Goal: Task Accomplishment & Management: Manage account settings

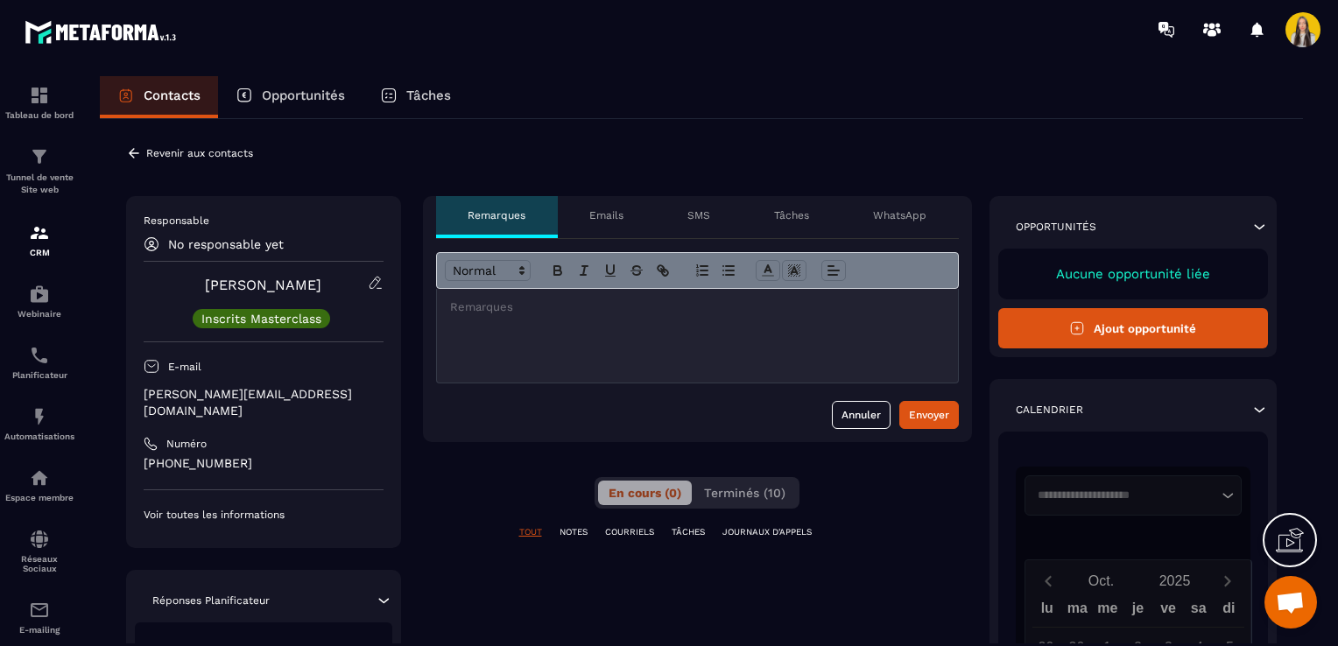
scroll to position [69, 0]
click at [126, 158] on icon at bounding box center [134, 153] width 16 height 16
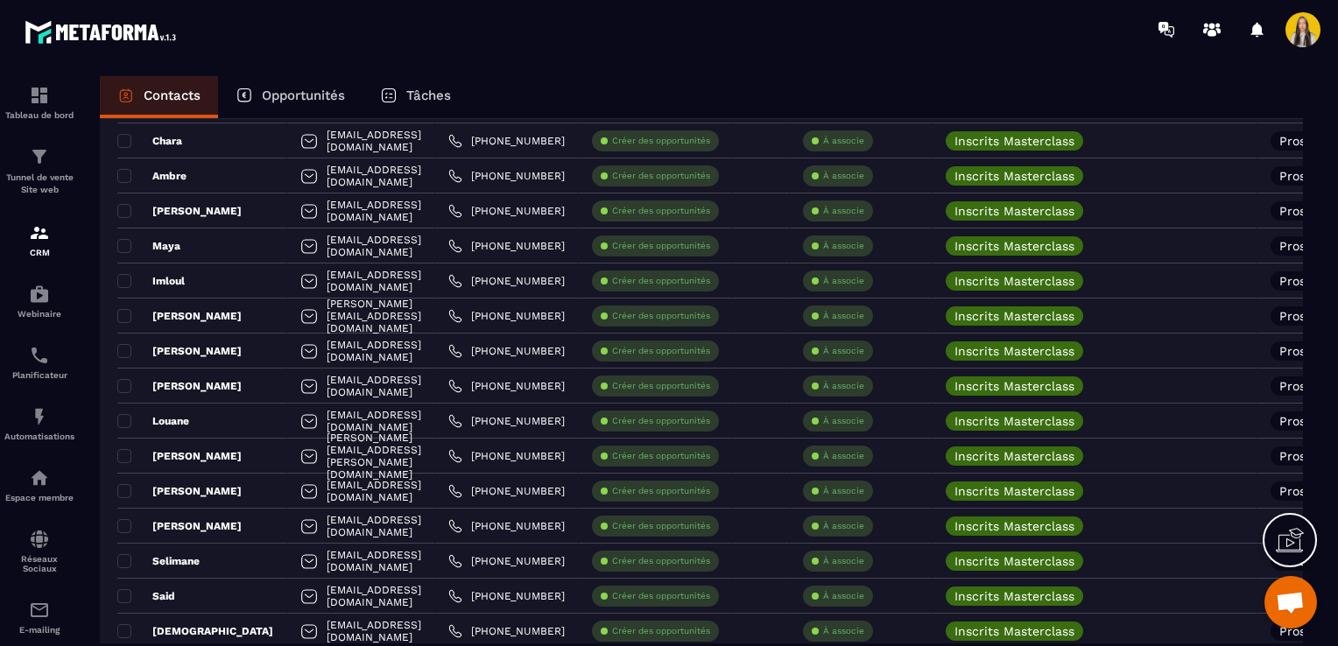
scroll to position [2643, 0]
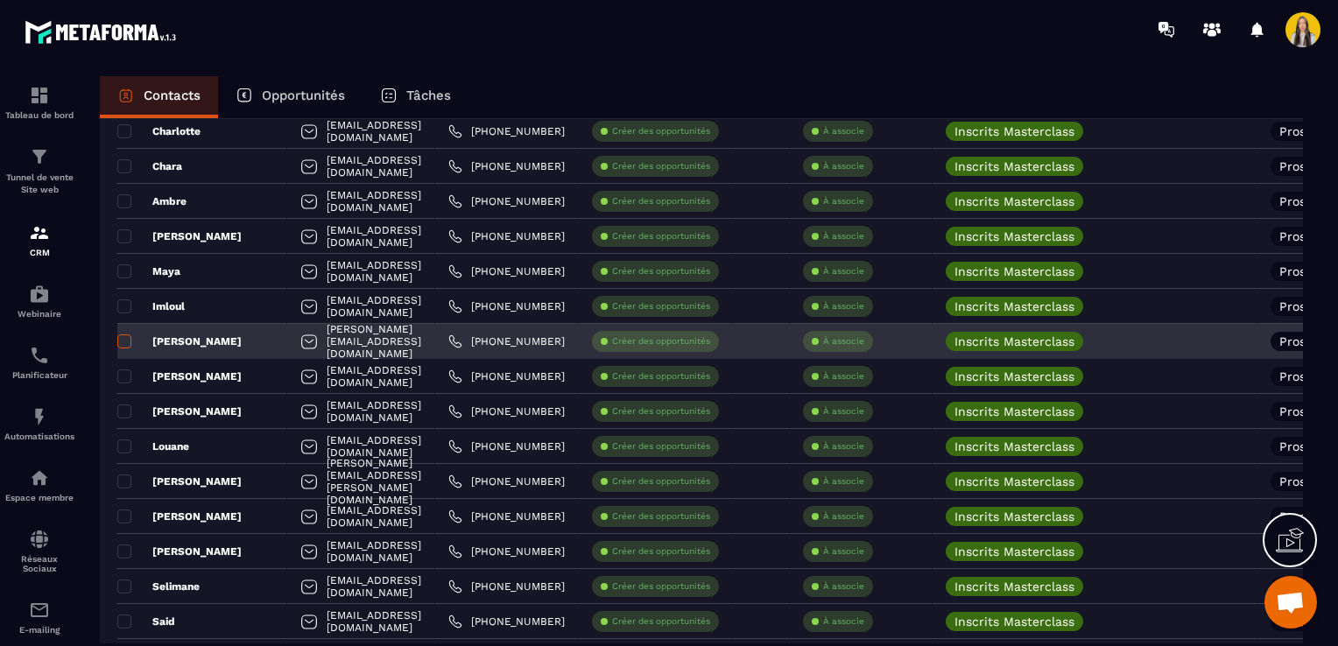
click at [123, 340] on span at bounding box center [124, 341] width 14 height 14
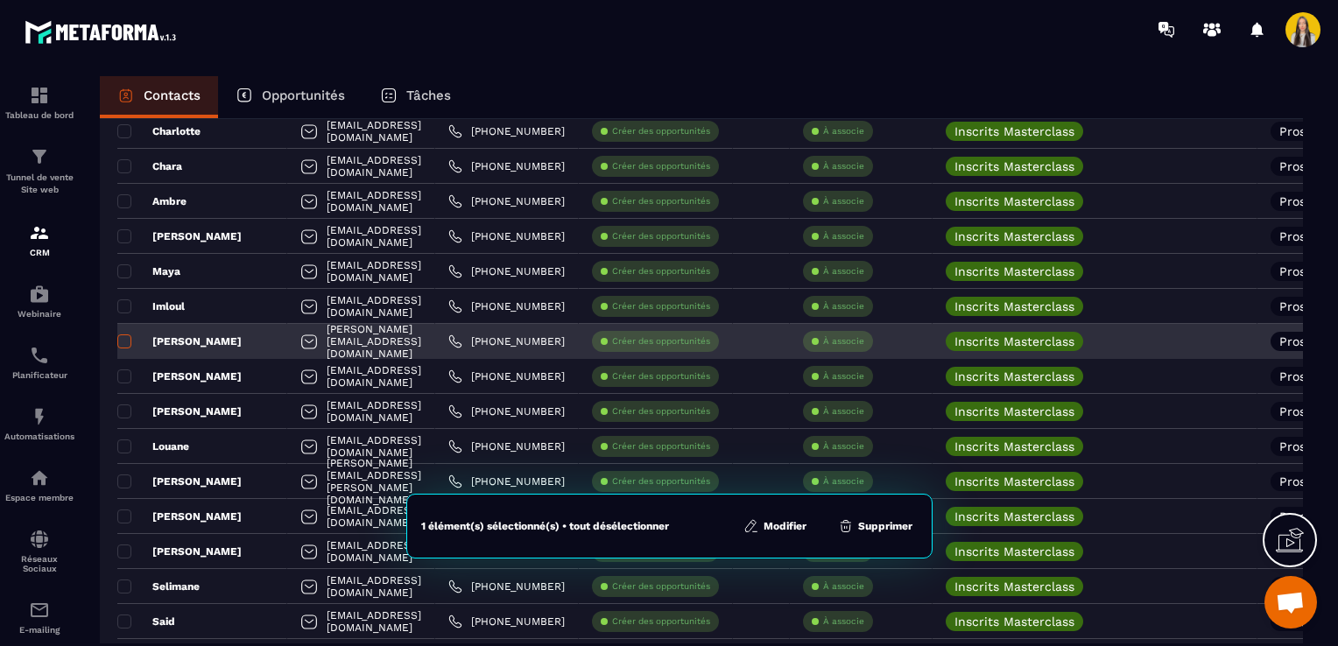
click at [129, 338] on span at bounding box center [124, 341] width 14 height 14
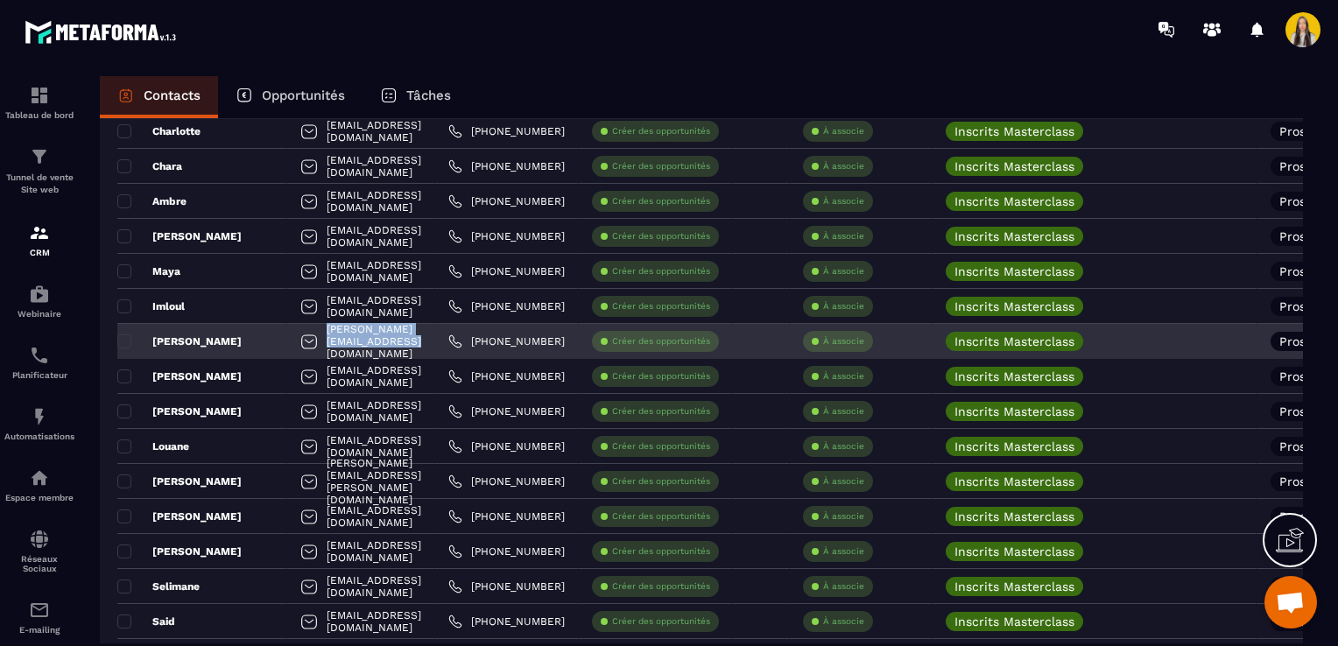
drag, startPoint x: 453, startPoint y: 341, endPoint x: 290, endPoint y: 349, distance: 163.1
click at [290, 349] on div "[PERSON_NAME][EMAIL_ADDRESS][DOMAIN_NAME]" at bounding box center [361, 341] width 148 height 35
copy p "[PERSON_NAME][EMAIL_ADDRESS][DOMAIN_NAME]"
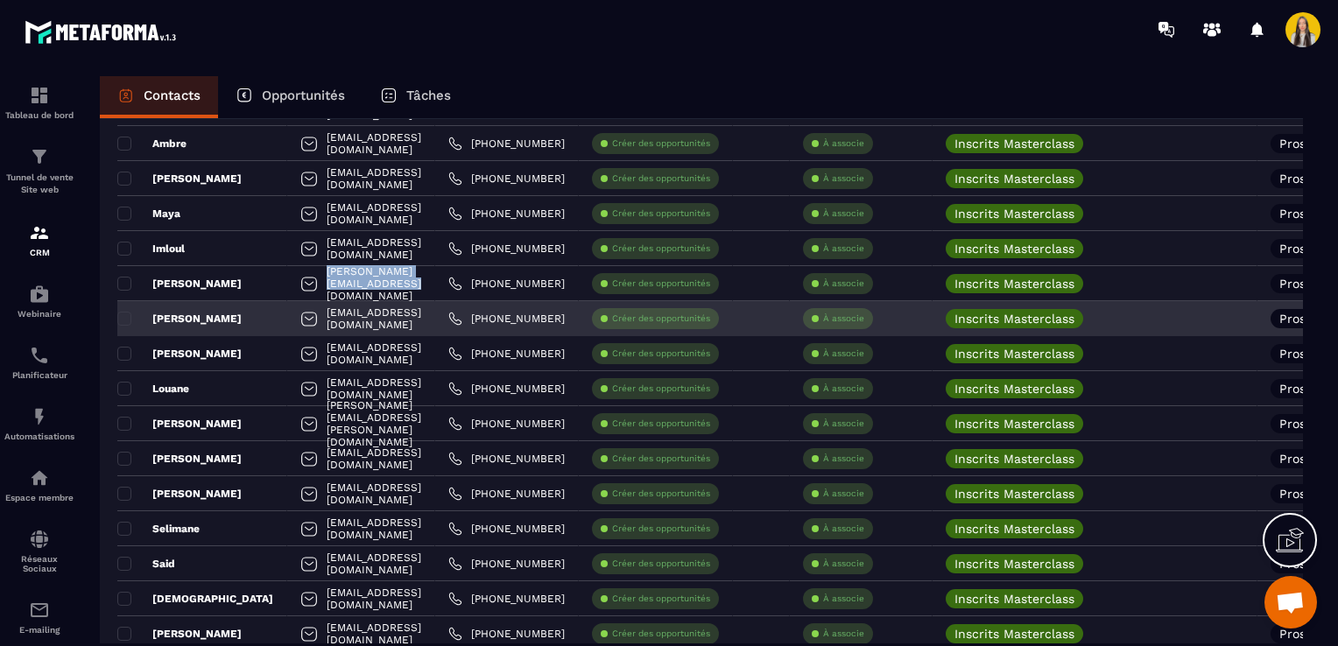
scroll to position [2730, 0]
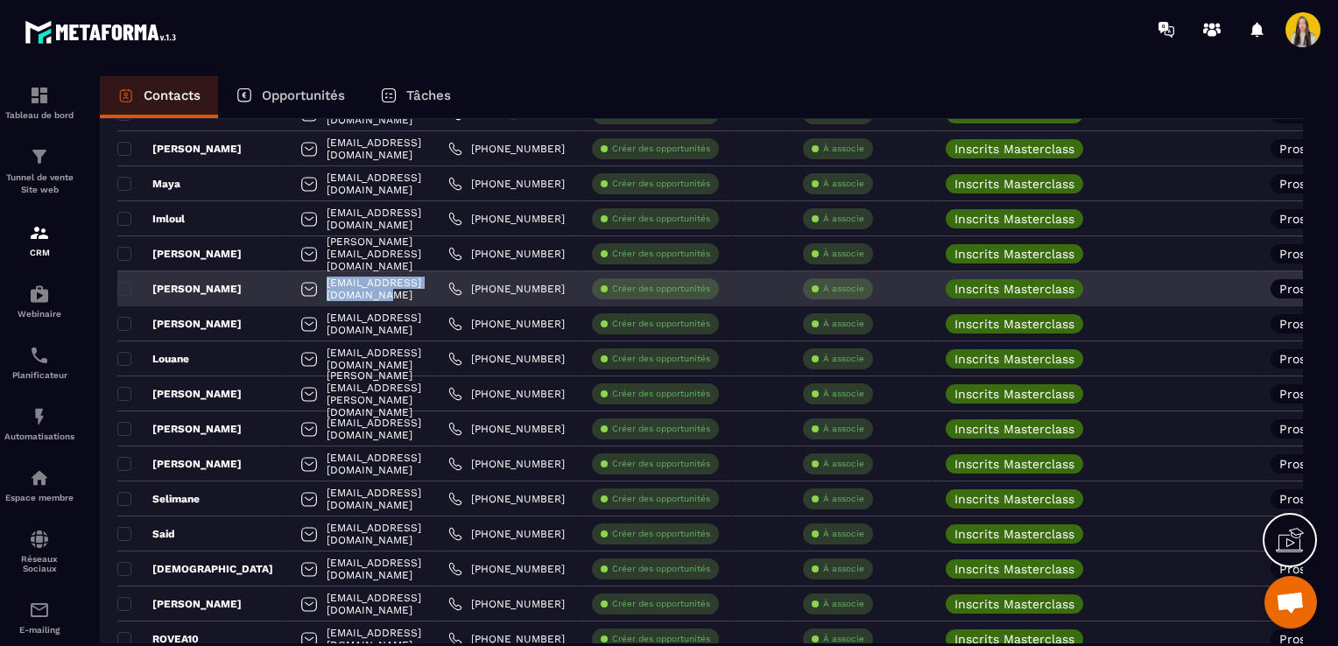
drag, startPoint x: 448, startPoint y: 289, endPoint x: 289, endPoint y: 289, distance: 159.4
click at [289, 289] on div "[EMAIL_ADDRESS][DOMAIN_NAME]" at bounding box center [361, 288] width 148 height 35
copy p "[EMAIL_ADDRESS][DOMAIN_NAME]"
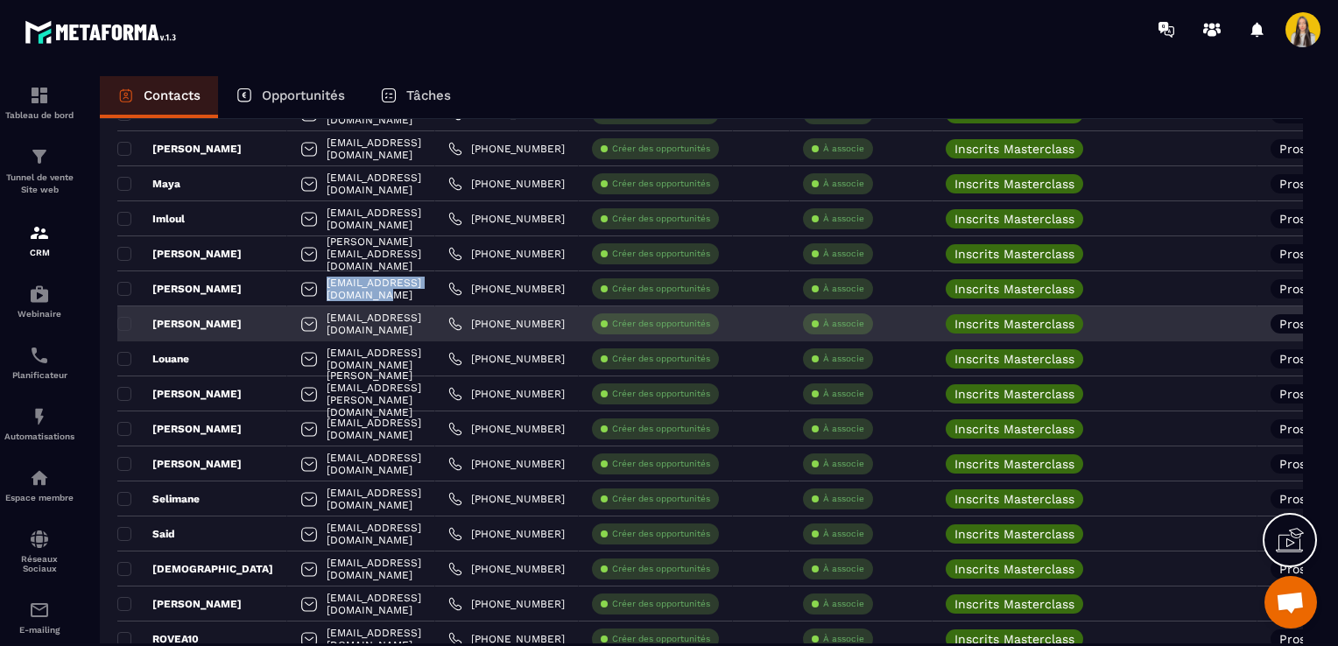
scroll to position [2818, 0]
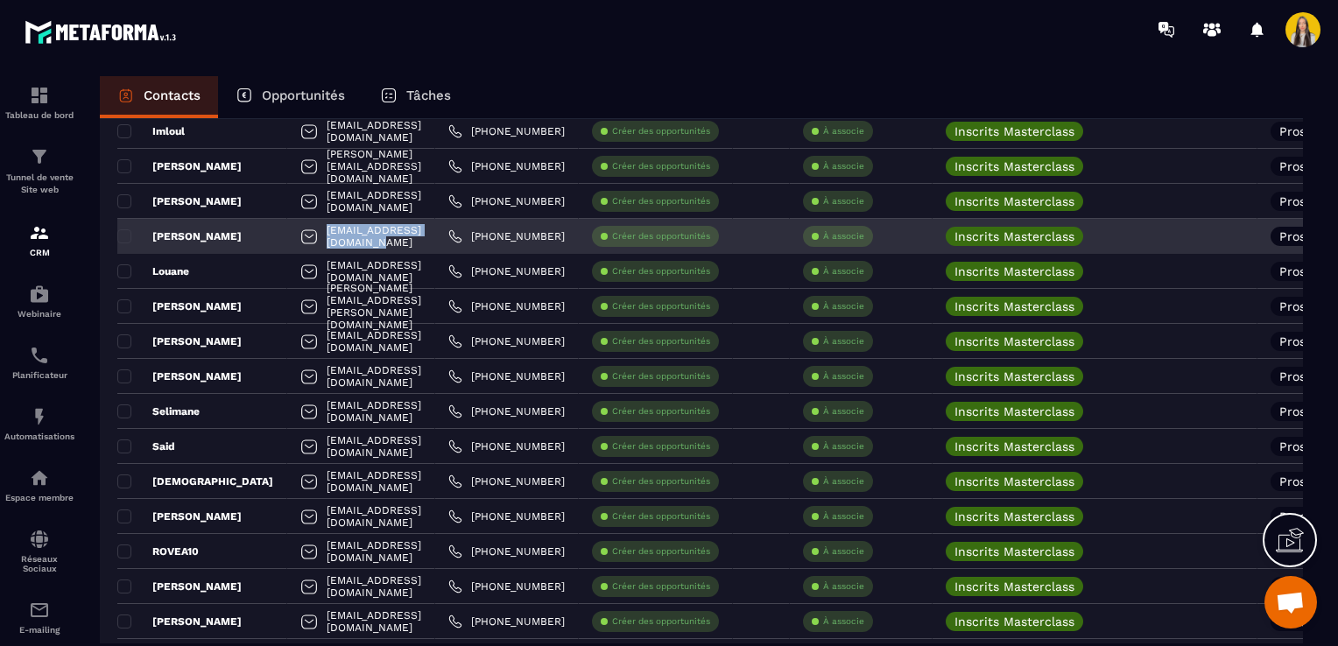
drag, startPoint x: 453, startPoint y: 236, endPoint x: 293, endPoint y: 242, distance: 159.4
click at [293, 242] on div "[EMAIL_ADDRESS][DOMAIN_NAME]" at bounding box center [361, 236] width 148 height 35
copy p "[EMAIL_ADDRESS][DOMAIN_NAME]"
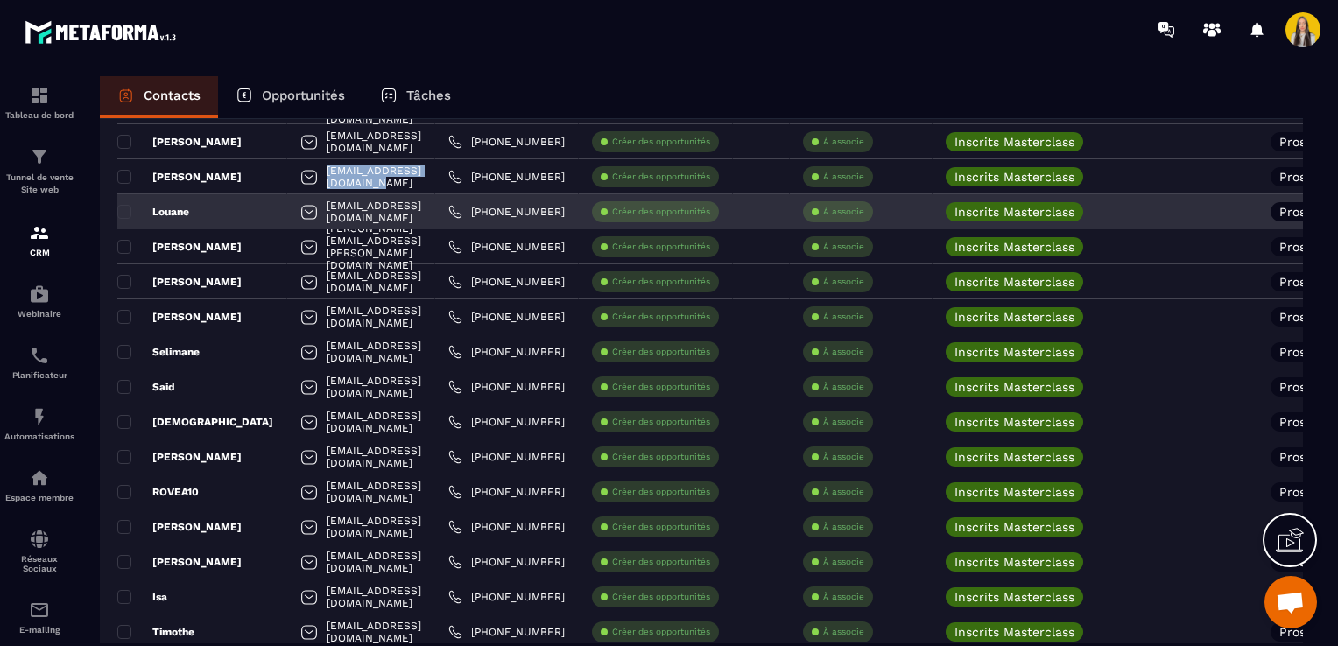
scroll to position [2905, 0]
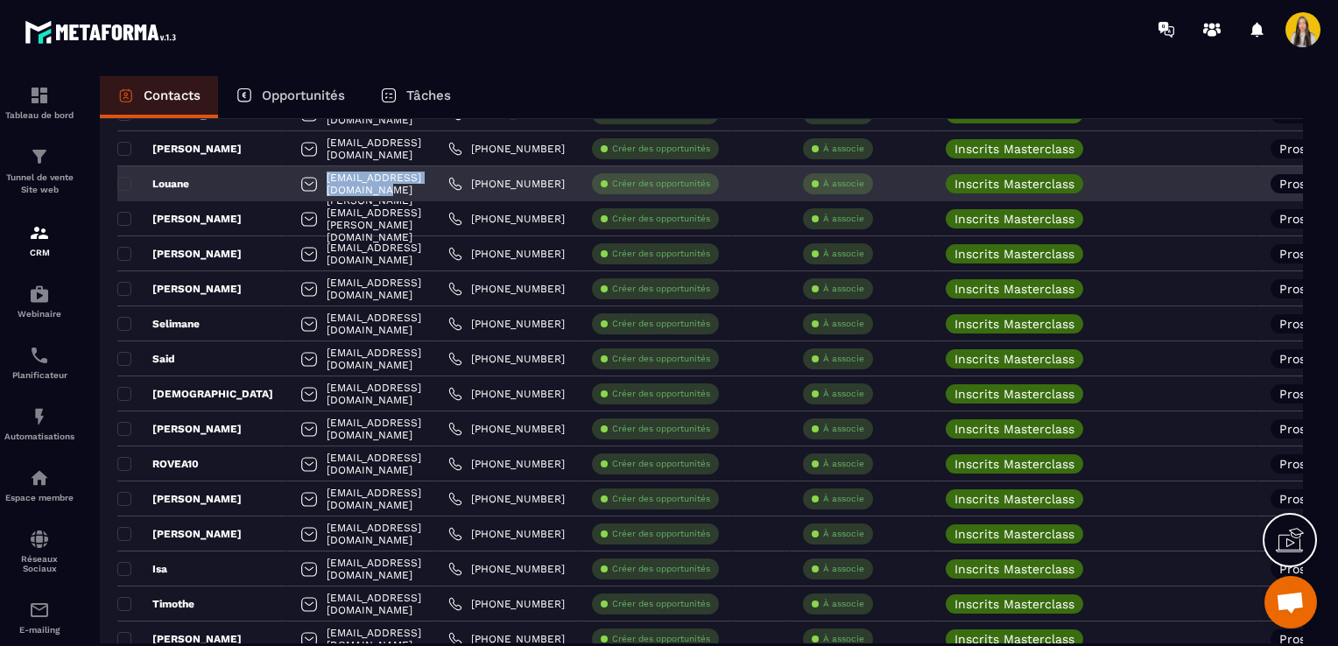
drag, startPoint x: 455, startPoint y: 177, endPoint x: 290, endPoint y: 188, distance: 165.9
click at [290, 188] on div "[EMAIL_ADDRESS][DOMAIN_NAME]" at bounding box center [361, 183] width 148 height 35
copy p "[EMAIL_ADDRESS][DOMAIN_NAME]"
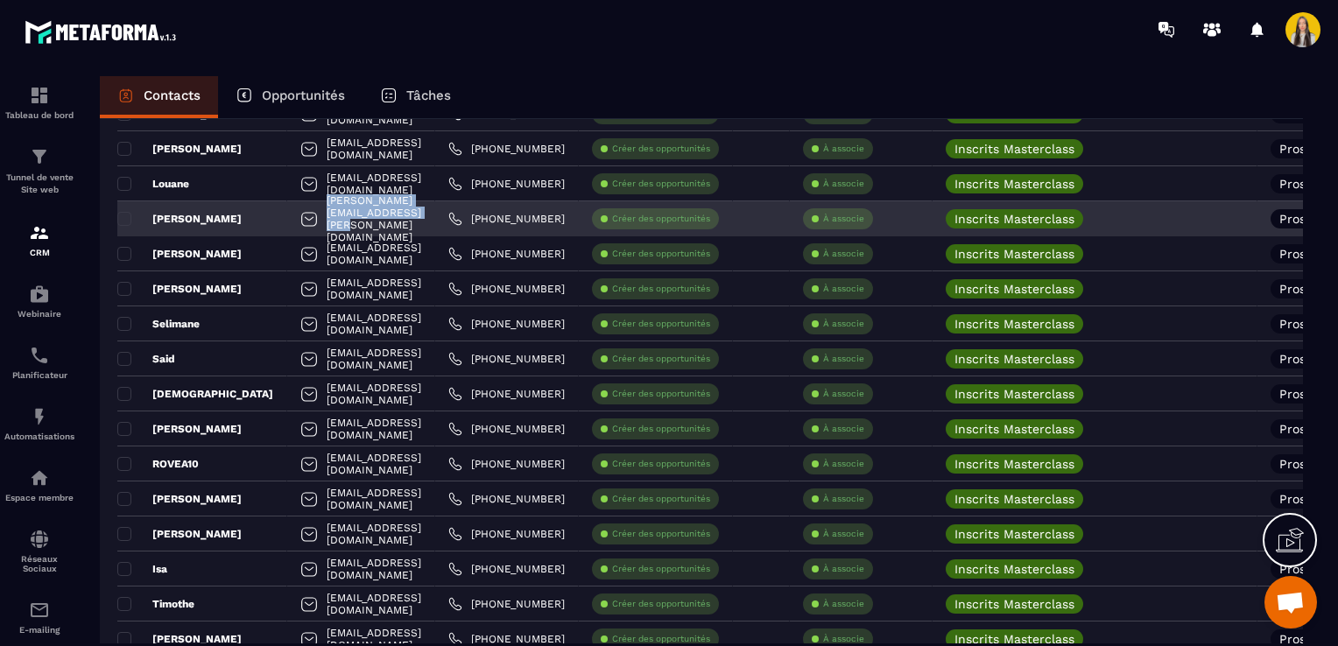
drag, startPoint x: 475, startPoint y: 214, endPoint x: 292, endPoint y: 226, distance: 183.4
click at [292, 226] on div "[PERSON_NAME][EMAIL_ADDRESS][PERSON_NAME][DOMAIN_NAME]" at bounding box center [361, 218] width 148 height 35
copy p "[PERSON_NAME][EMAIL_ADDRESS][PERSON_NAME][DOMAIN_NAME]"
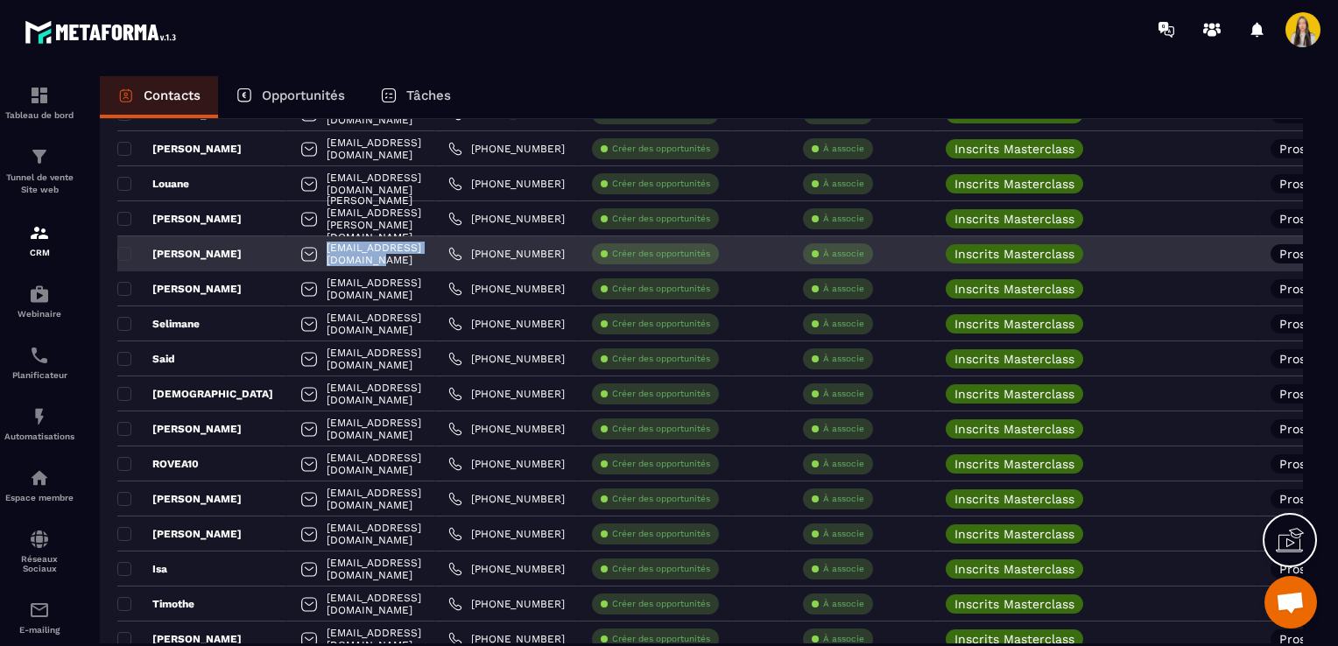
drag, startPoint x: 440, startPoint y: 250, endPoint x: 293, endPoint y: 252, distance: 146.2
click at [293, 252] on div "[EMAIL_ADDRESS][DOMAIN_NAME]" at bounding box center [361, 253] width 148 height 35
copy p "[EMAIL_ADDRESS][DOMAIN_NAME]"
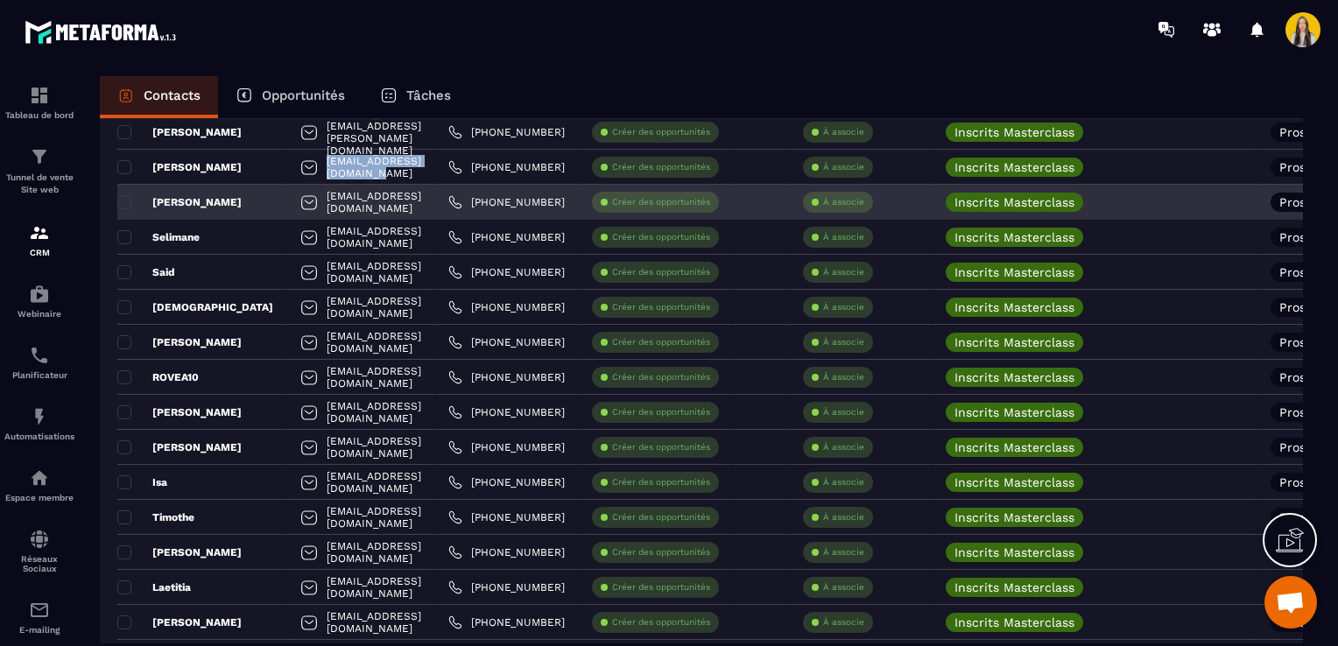
scroll to position [2993, 0]
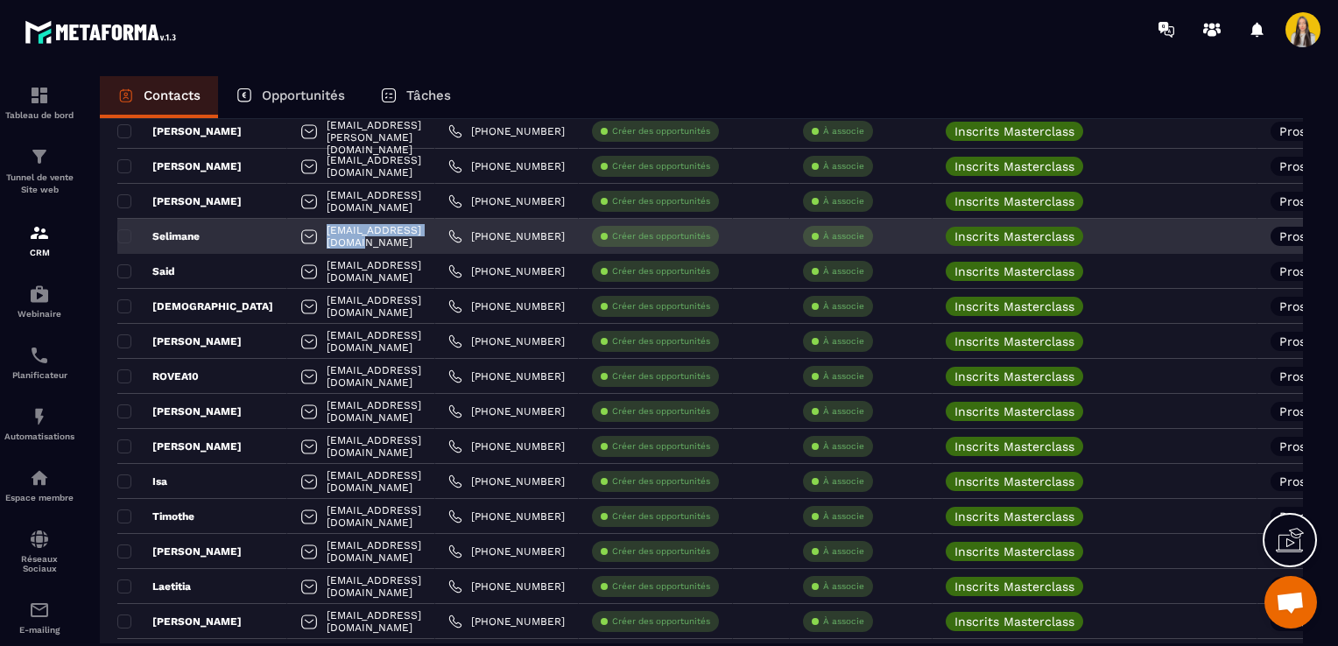
drag, startPoint x: 440, startPoint y: 235, endPoint x: 294, endPoint y: 239, distance: 146.3
click at [294, 239] on div "[EMAIL_ADDRESS][DOMAIN_NAME]" at bounding box center [361, 236] width 148 height 35
copy p "[EMAIL_ADDRESS][DOMAIN_NAME]"
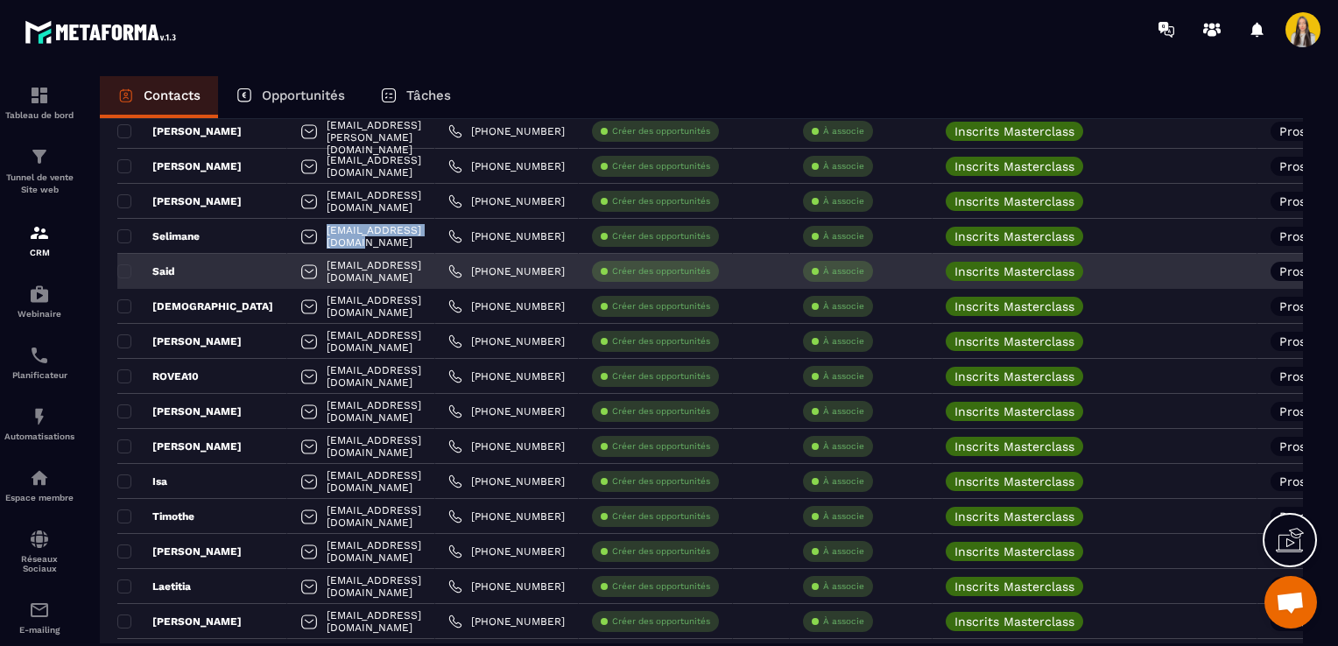
scroll to position [3080, 0]
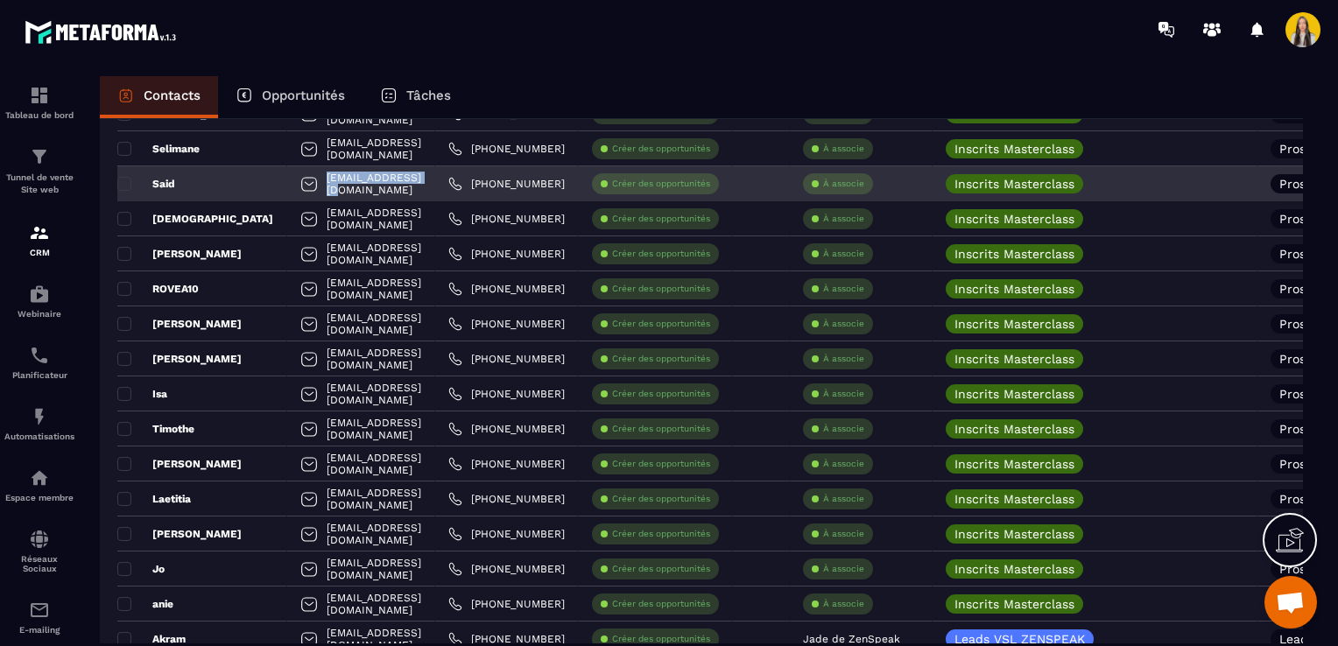
drag, startPoint x: 434, startPoint y: 180, endPoint x: 291, endPoint y: 187, distance: 143.8
click at [291, 187] on div "[EMAIL_ADDRESS][DOMAIN_NAME]" at bounding box center [361, 183] width 148 height 35
copy p "[EMAIL_ADDRESS][DOMAIN_NAME]"
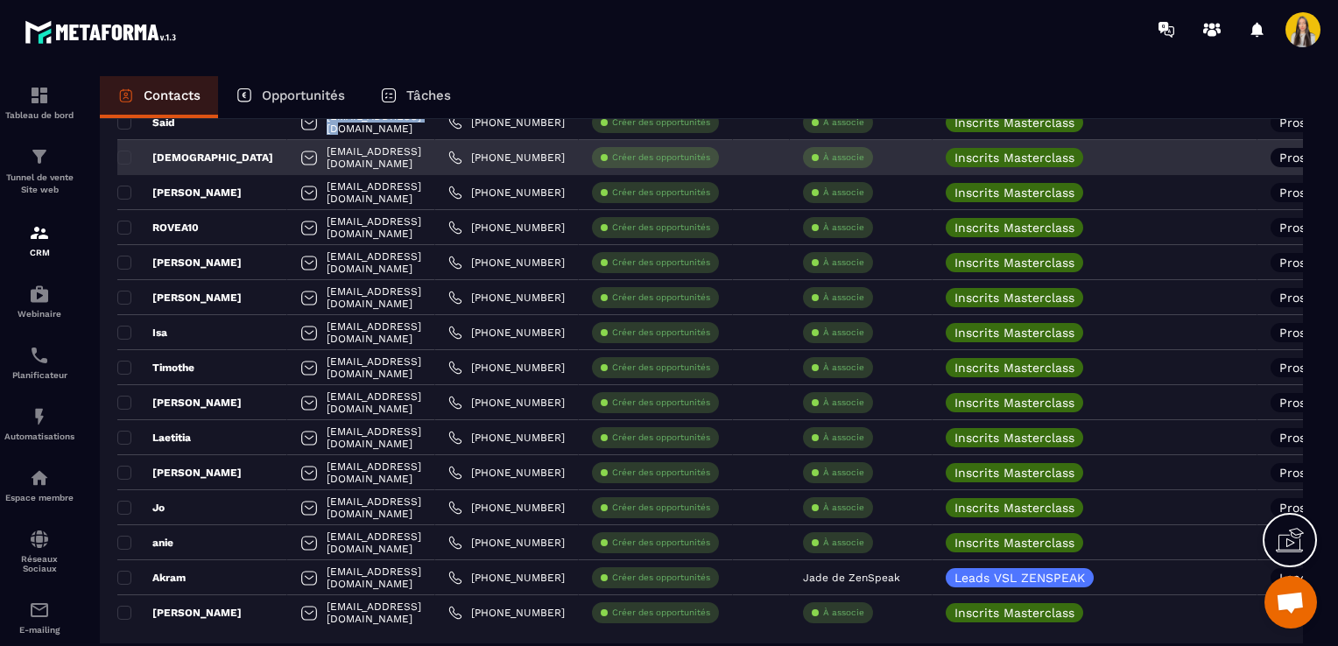
scroll to position [3168, 0]
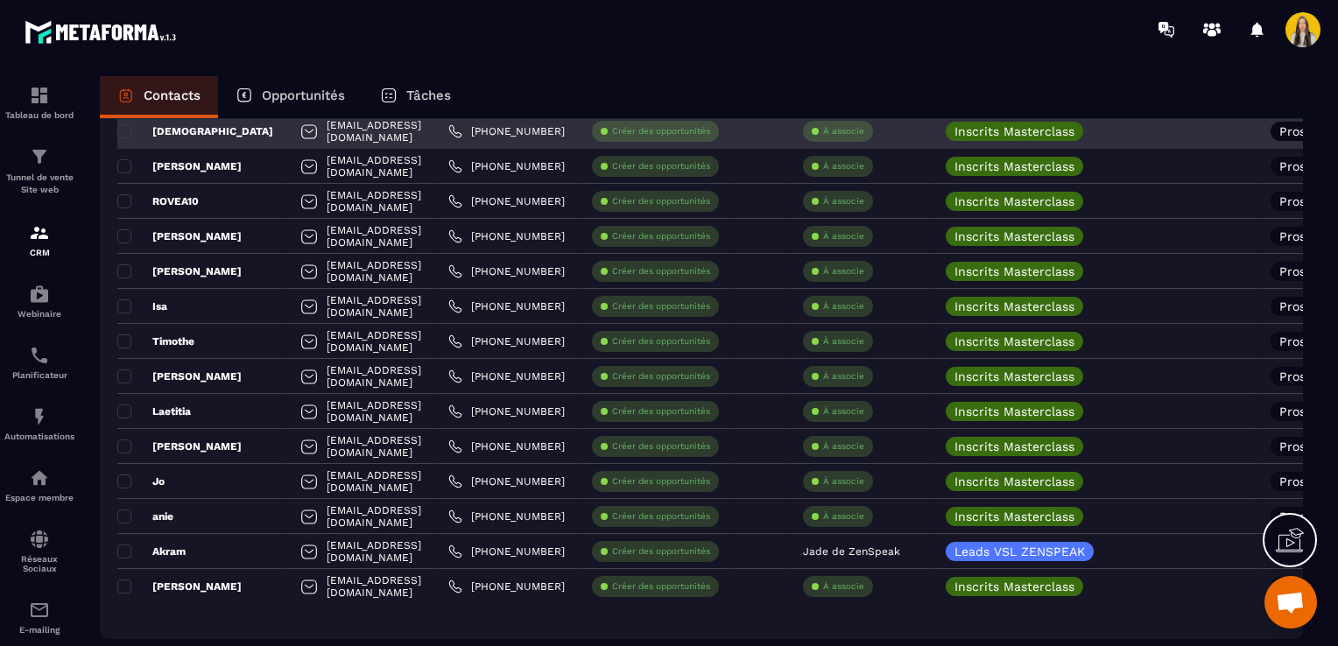
drag, startPoint x: 472, startPoint y: 128, endPoint x: 293, endPoint y: 132, distance: 178.7
click at [293, 132] on div "[EMAIL_ADDRESS][DOMAIN_NAME]" at bounding box center [361, 131] width 148 height 35
copy p "[EMAIL_ADDRESS][DOMAIN_NAME]"
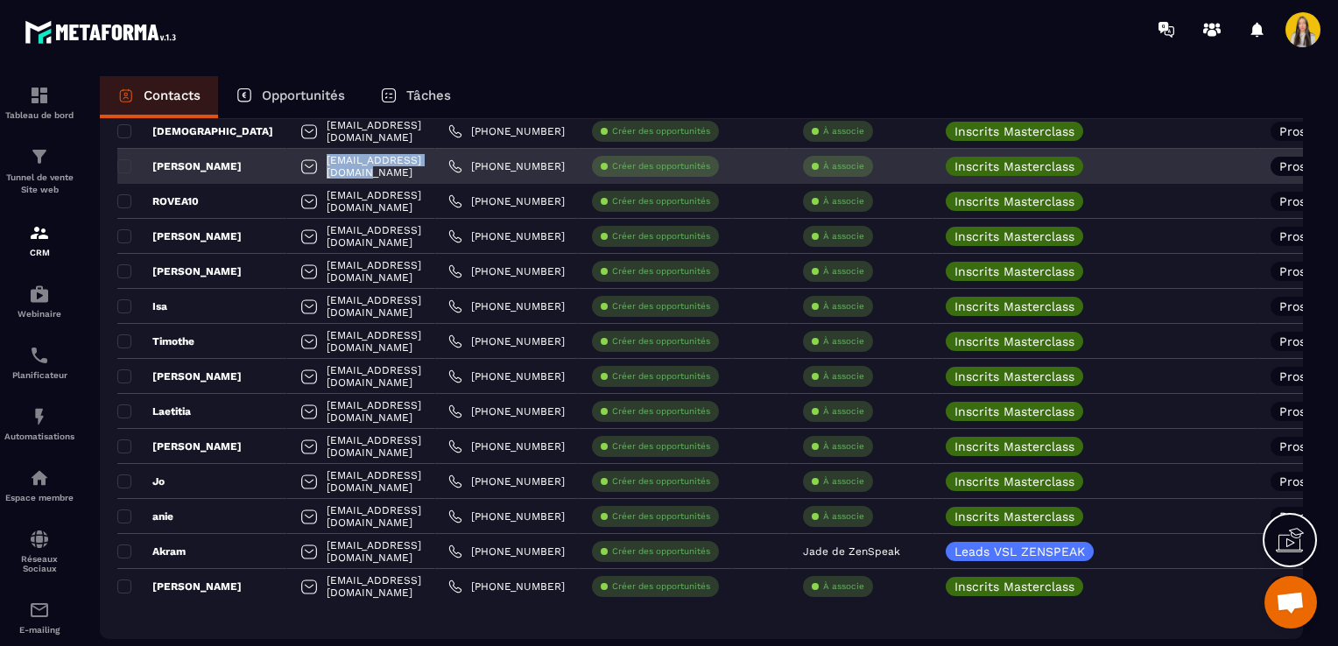
drag, startPoint x: 452, startPoint y: 165, endPoint x: 294, endPoint y: 172, distance: 157.7
click at [294, 172] on div "[EMAIL_ADDRESS][DOMAIN_NAME]" at bounding box center [361, 166] width 148 height 35
copy p "[EMAIL_ADDRESS][DOMAIN_NAME]"
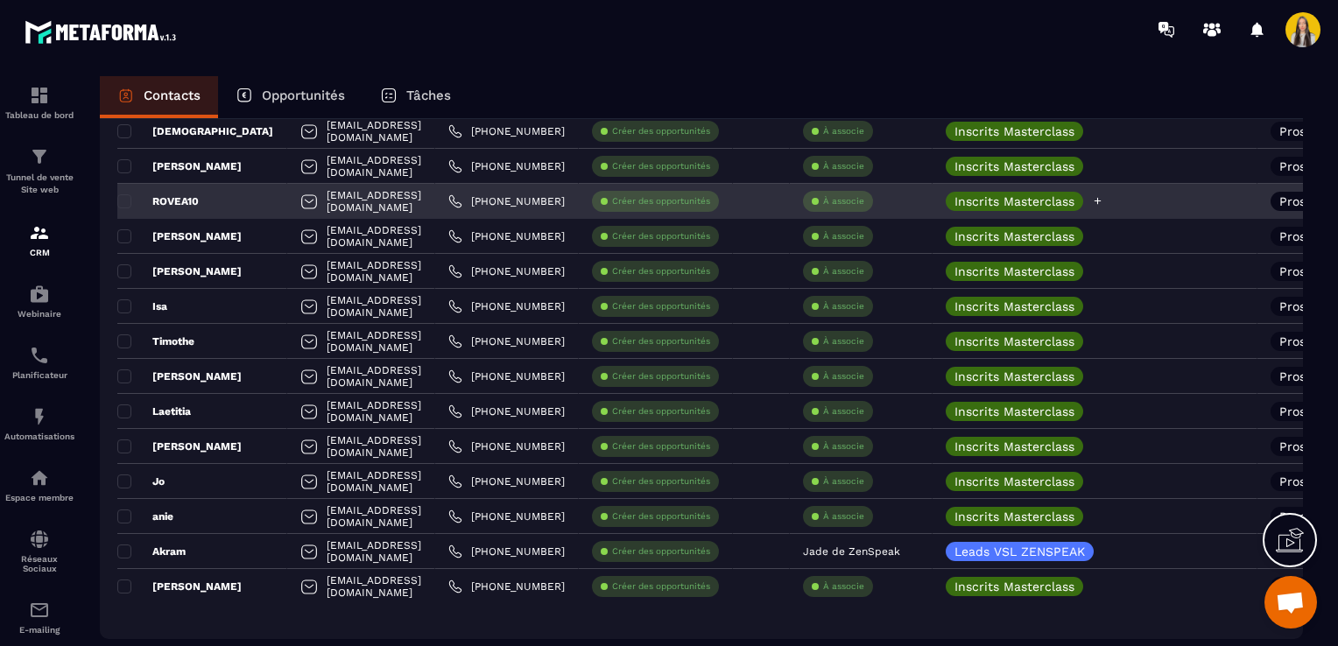
click at [1102, 201] on icon at bounding box center [1098, 201] width 7 height 7
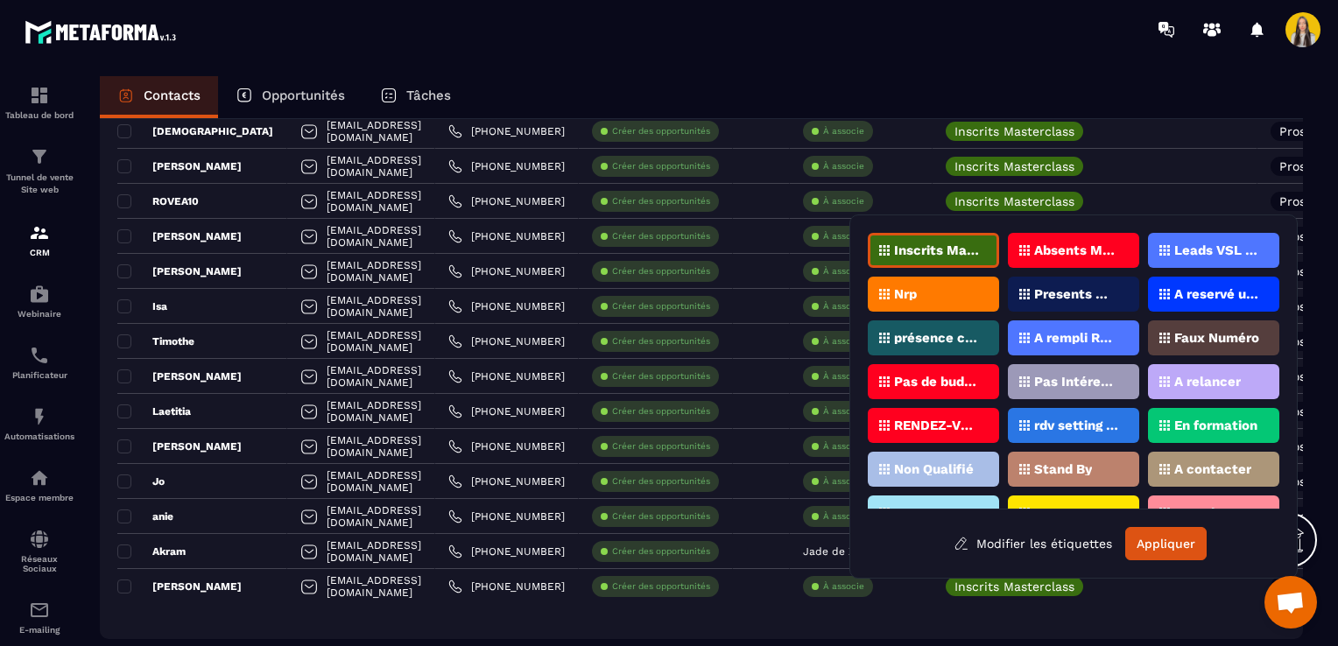
click at [1163, 344] on div "Faux Numéro" at bounding box center [1213, 337] width 131 height 35
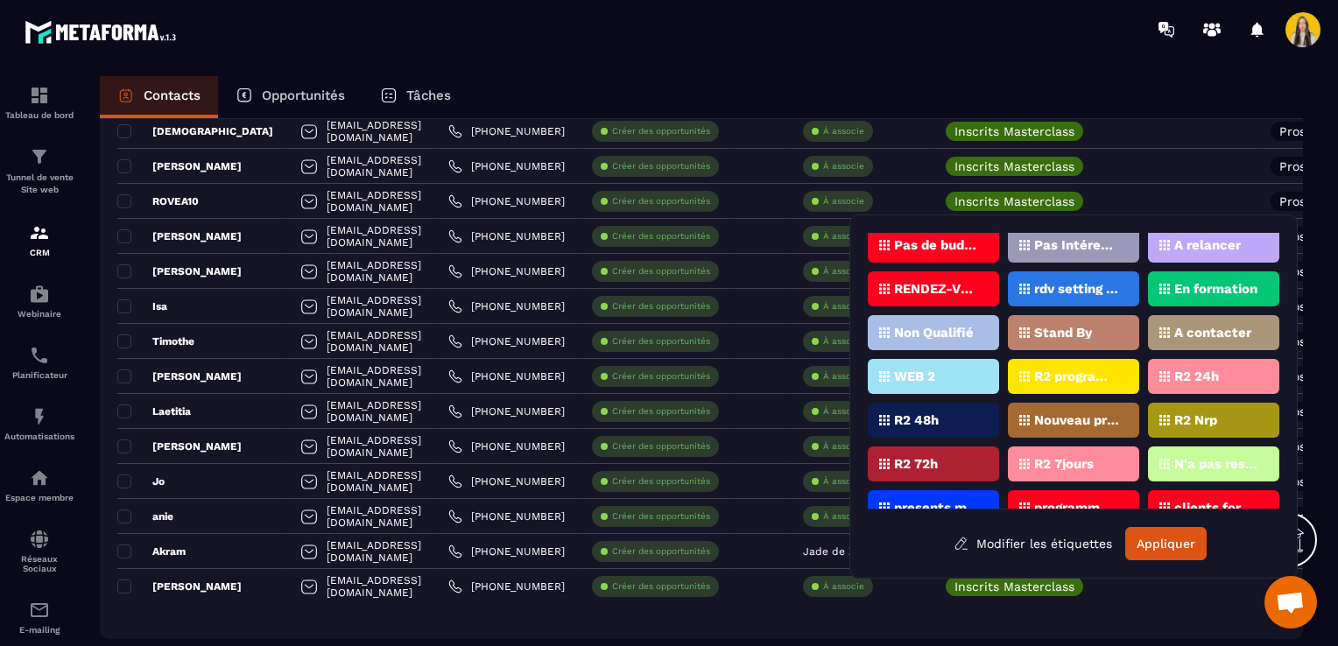
scroll to position [198, 0]
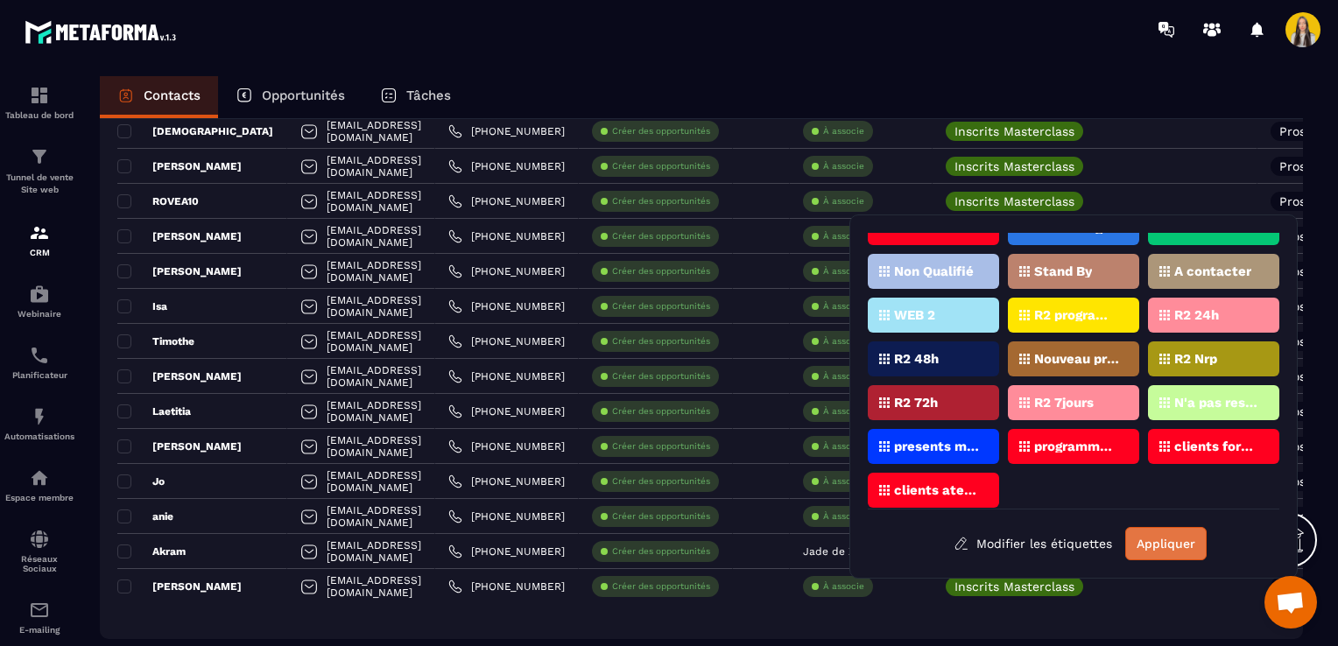
click at [1145, 541] on button "Appliquer" at bounding box center [1165, 543] width 81 height 33
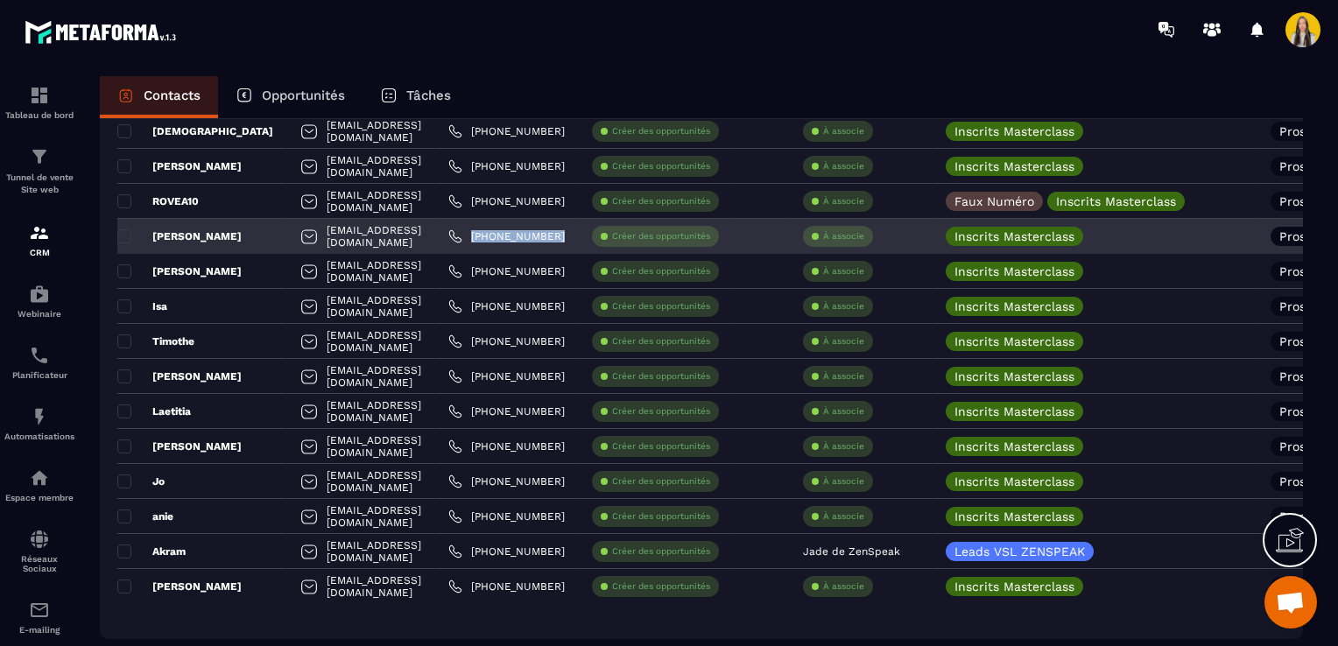
drag, startPoint x: 609, startPoint y: 233, endPoint x: 528, endPoint y: 240, distance: 81.7
click at [528, 240] on div "[PHONE_NUMBER]" at bounding box center [507, 236] width 144 height 35
drag, startPoint x: 441, startPoint y: 238, endPoint x: 291, endPoint y: 237, distance: 150.6
click at [291, 237] on div "[EMAIL_ADDRESS][DOMAIN_NAME]" at bounding box center [361, 236] width 148 height 35
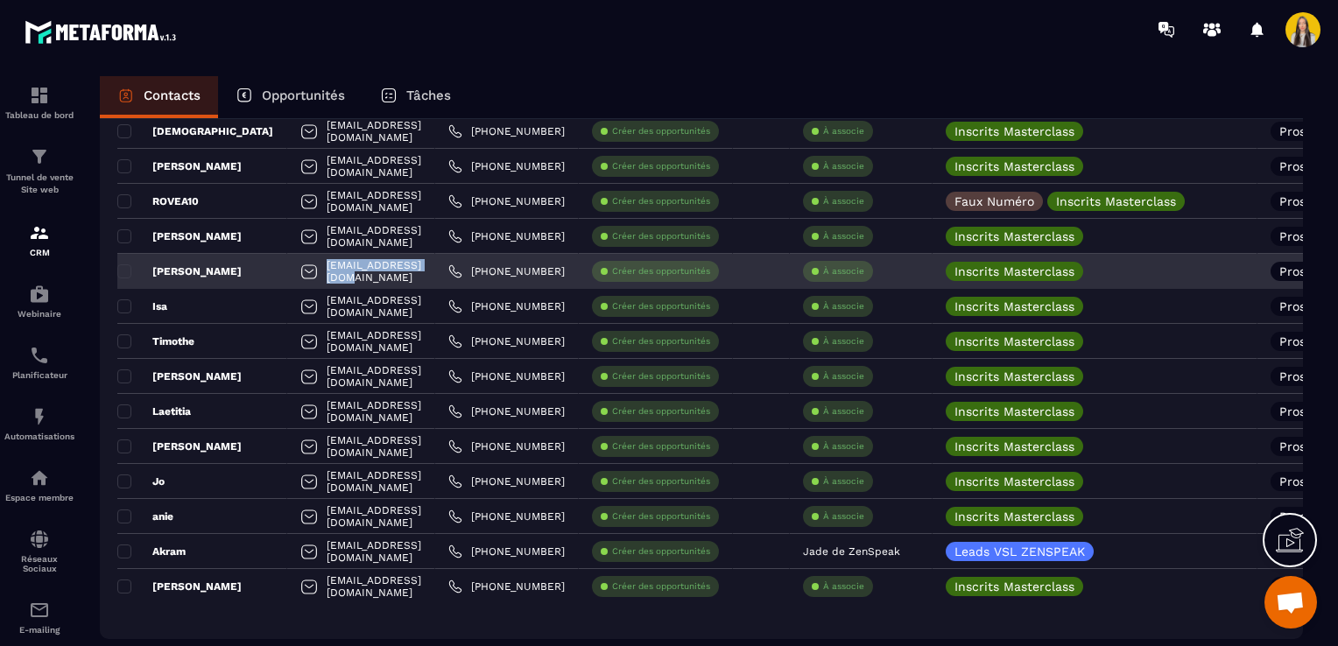
drag, startPoint x: 424, startPoint y: 269, endPoint x: 290, endPoint y: 264, distance: 134.0
click at [290, 264] on div "[EMAIL_ADDRESS][DOMAIN_NAME]" at bounding box center [361, 271] width 148 height 35
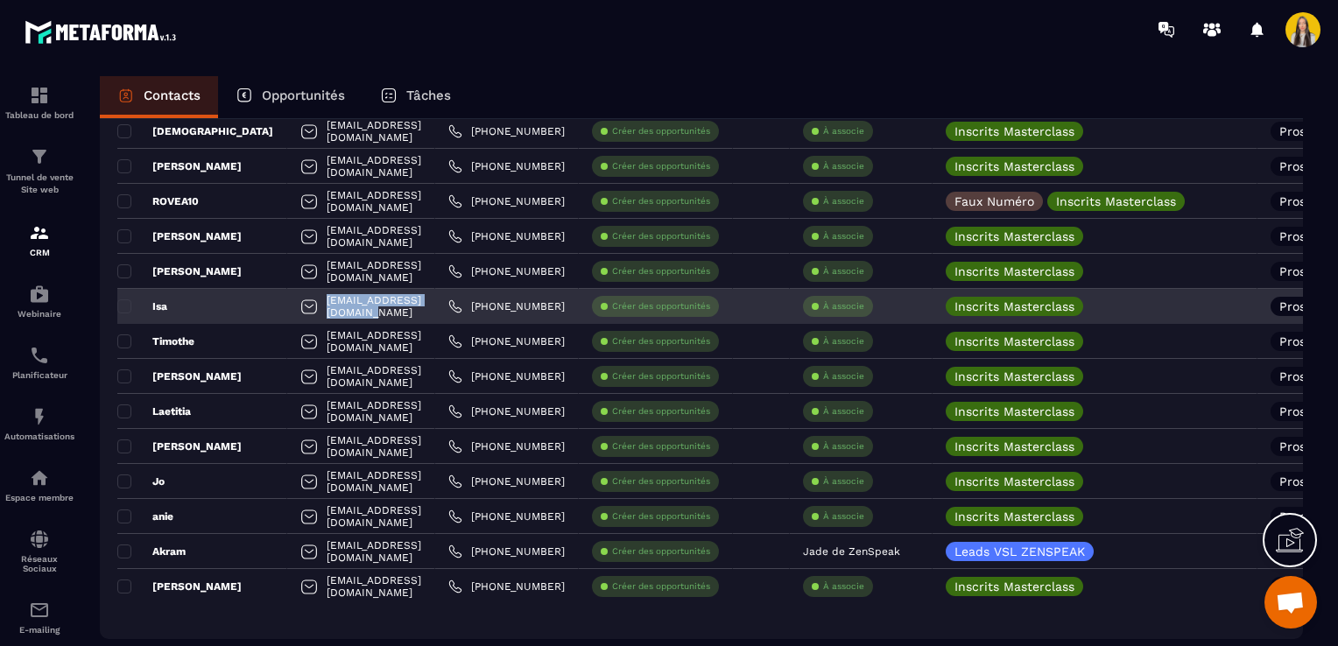
drag, startPoint x: 446, startPoint y: 304, endPoint x: 295, endPoint y: 302, distance: 150.6
click at [295, 302] on div "[EMAIL_ADDRESS][DOMAIN_NAME]" at bounding box center [361, 306] width 148 height 35
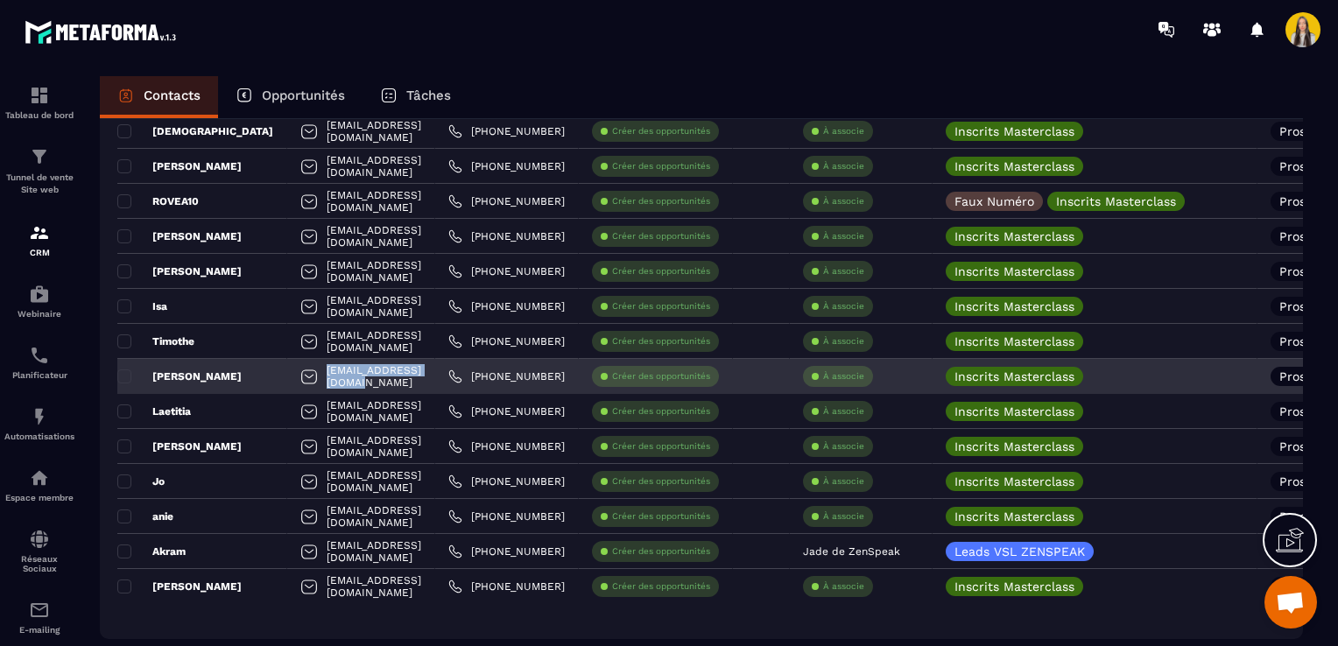
drag, startPoint x: 439, startPoint y: 377, endPoint x: 286, endPoint y: 372, distance: 152.4
click at [287, 372] on div "[EMAIL_ADDRESS][DOMAIN_NAME]" at bounding box center [361, 376] width 148 height 35
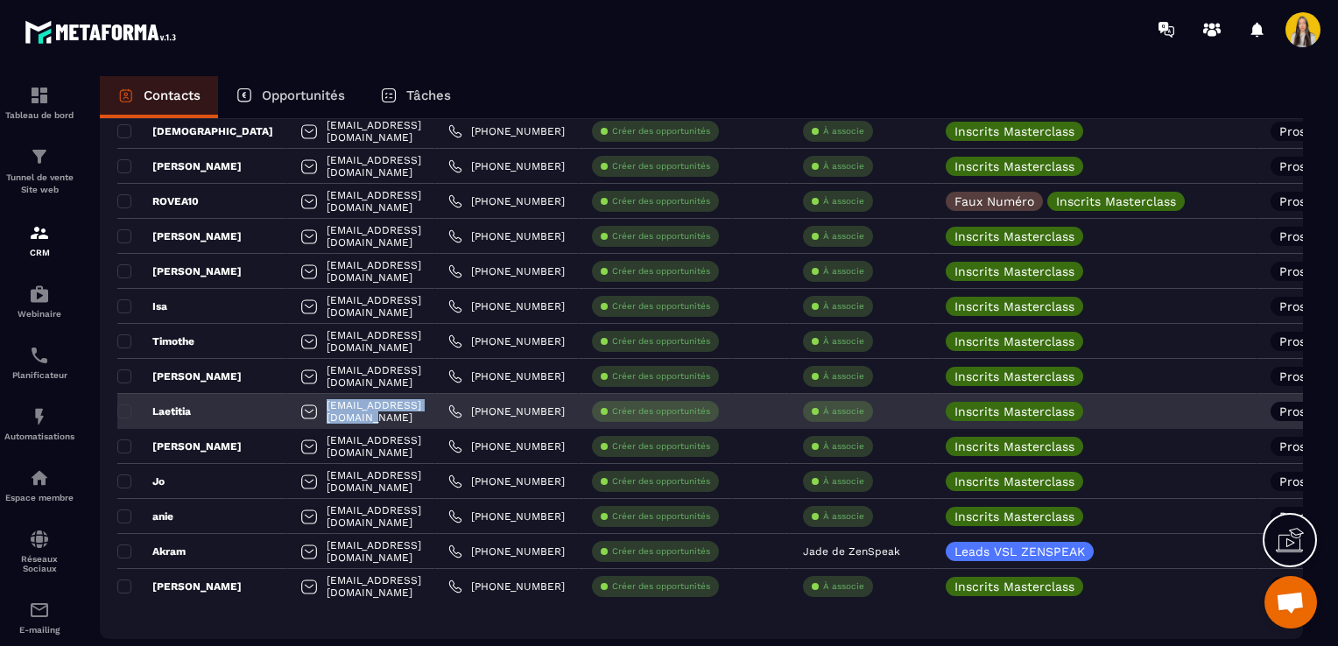
drag, startPoint x: 448, startPoint y: 405, endPoint x: 287, endPoint y: 406, distance: 161.1
click at [287, 406] on div "[EMAIL_ADDRESS][DOMAIN_NAME]" at bounding box center [361, 411] width 148 height 35
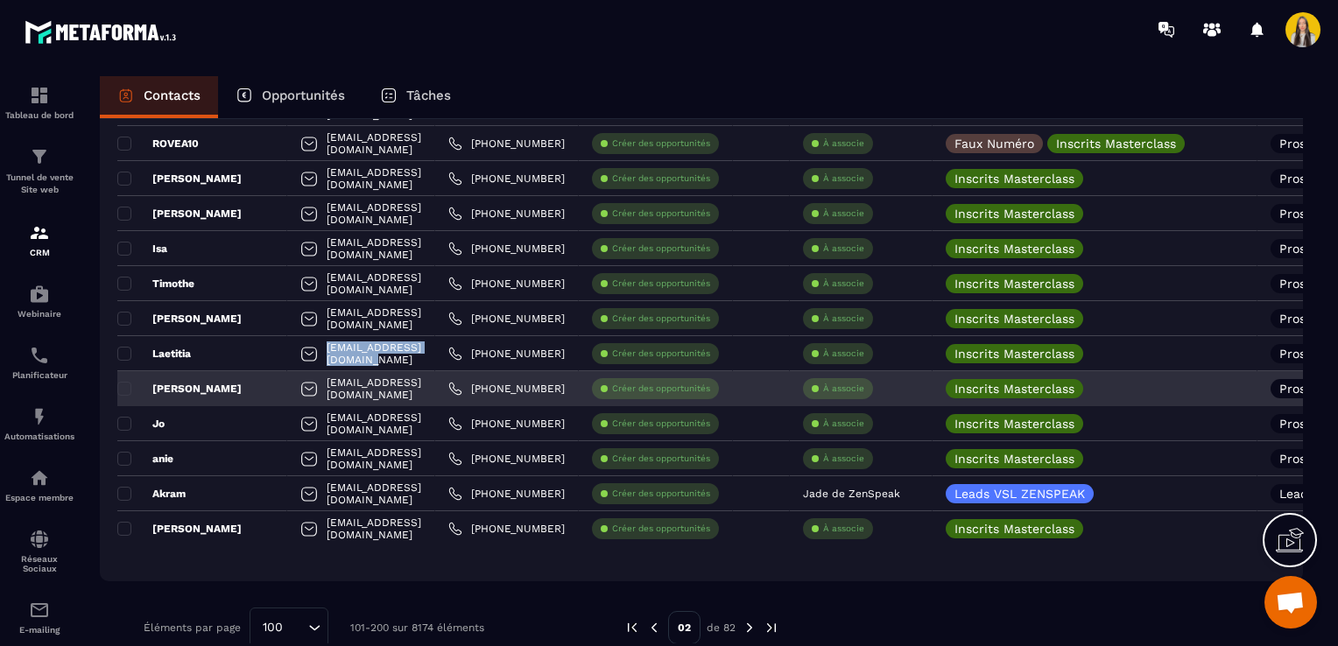
scroll to position [3255, 0]
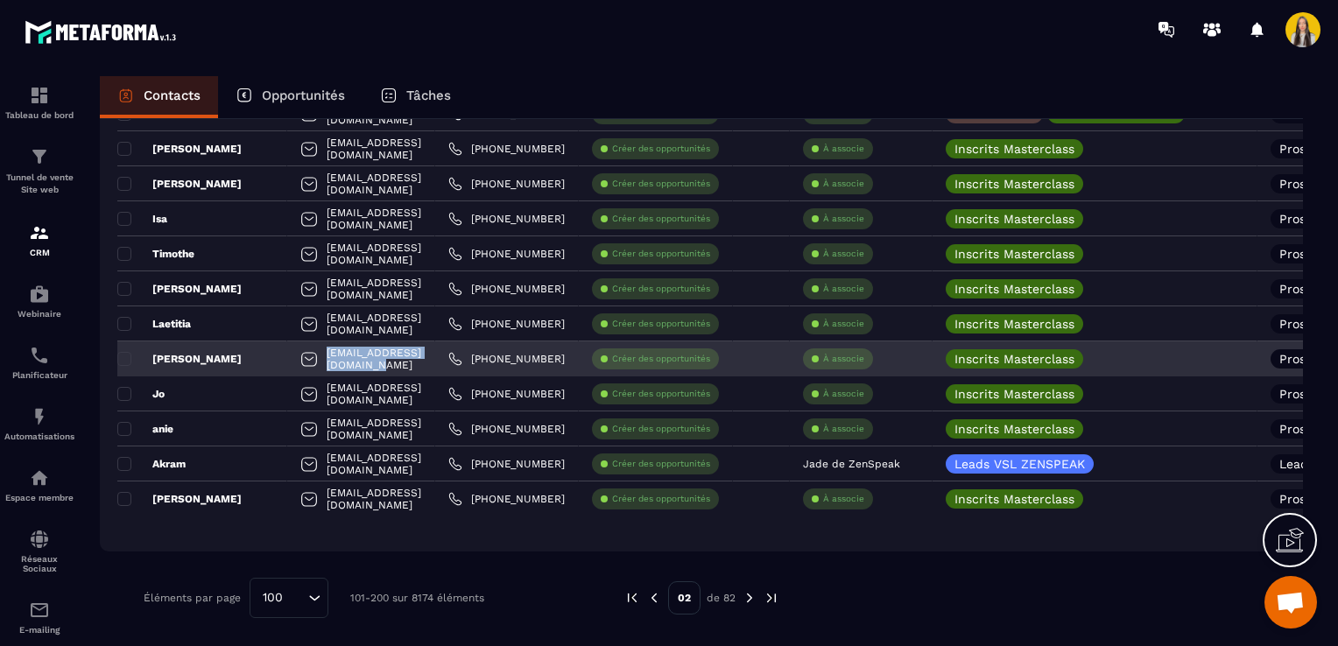
drag, startPoint x: 442, startPoint y: 357, endPoint x: 292, endPoint y: 358, distance: 149.7
click at [292, 358] on div "[EMAIL_ADDRESS][DOMAIN_NAME]" at bounding box center [361, 358] width 148 height 35
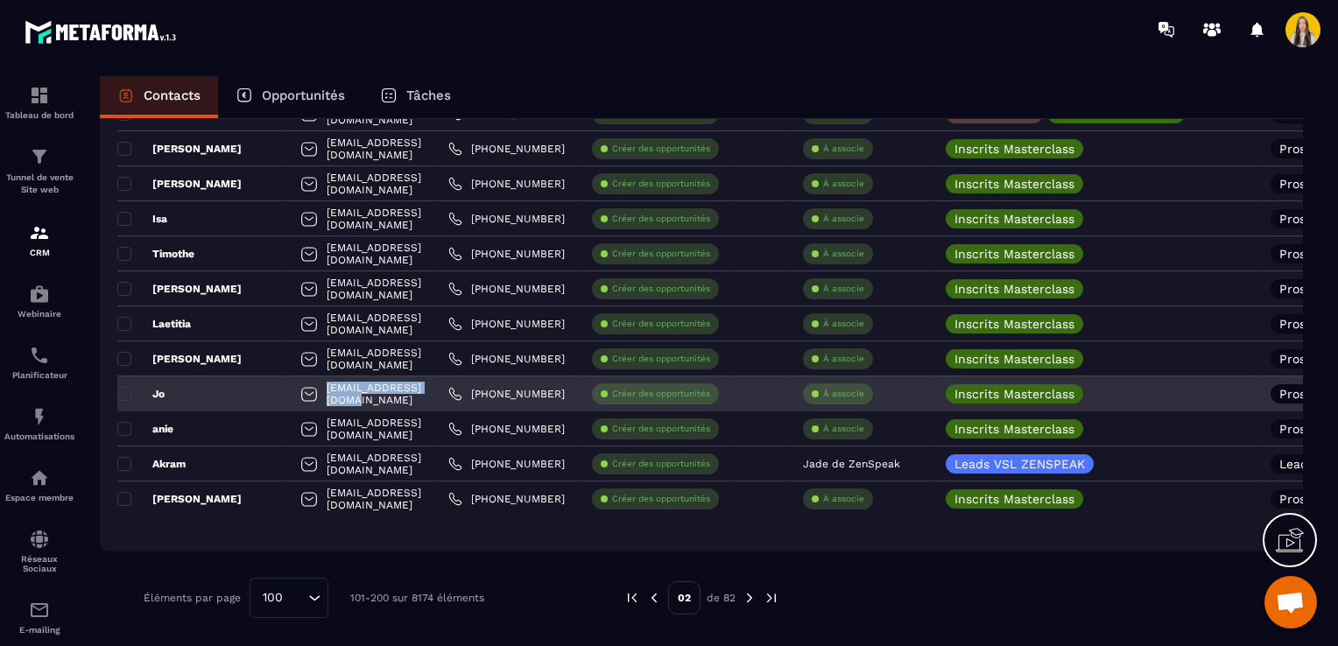
drag, startPoint x: 411, startPoint y: 392, endPoint x: 294, endPoint y: 391, distance: 116.5
click at [294, 391] on div "[EMAIL_ADDRESS][DOMAIN_NAME]" at bounding box center [361, 394] width 148 height 35
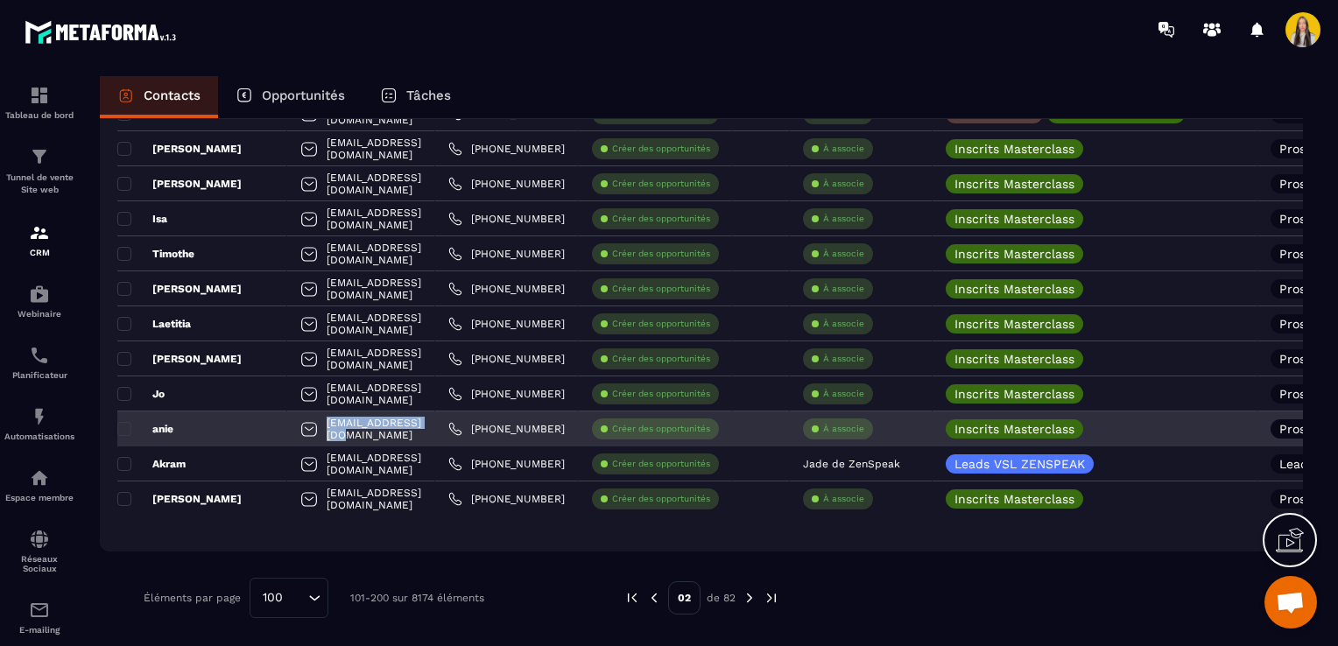
drag, startPoint x: 417, startPoint y: 426, endPoint x: 293, endPoint y: 420, distance: 123.6
click at [293, 420] on div "[EMAIL_ADDRESS][DOMAIN_NAME]" at bounding box center [361, 429] width 148 height 35
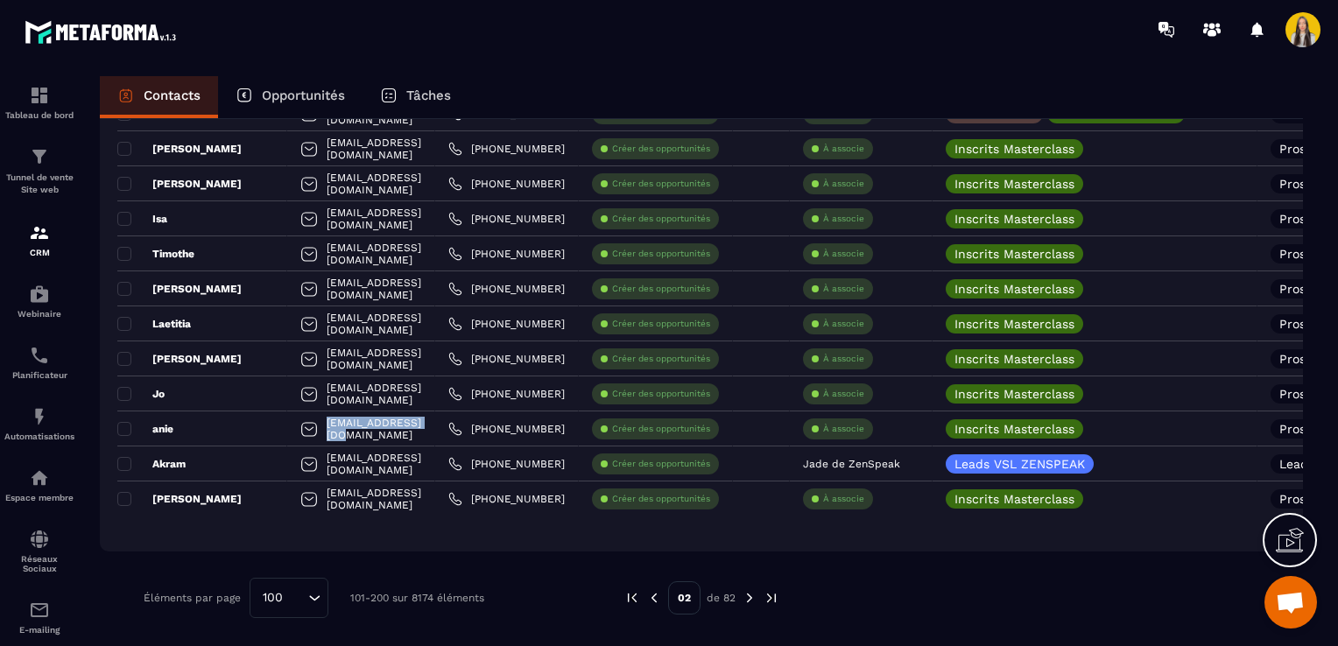
click at [655, 595] on img at bounding box center [654, 598] width 16 height 16
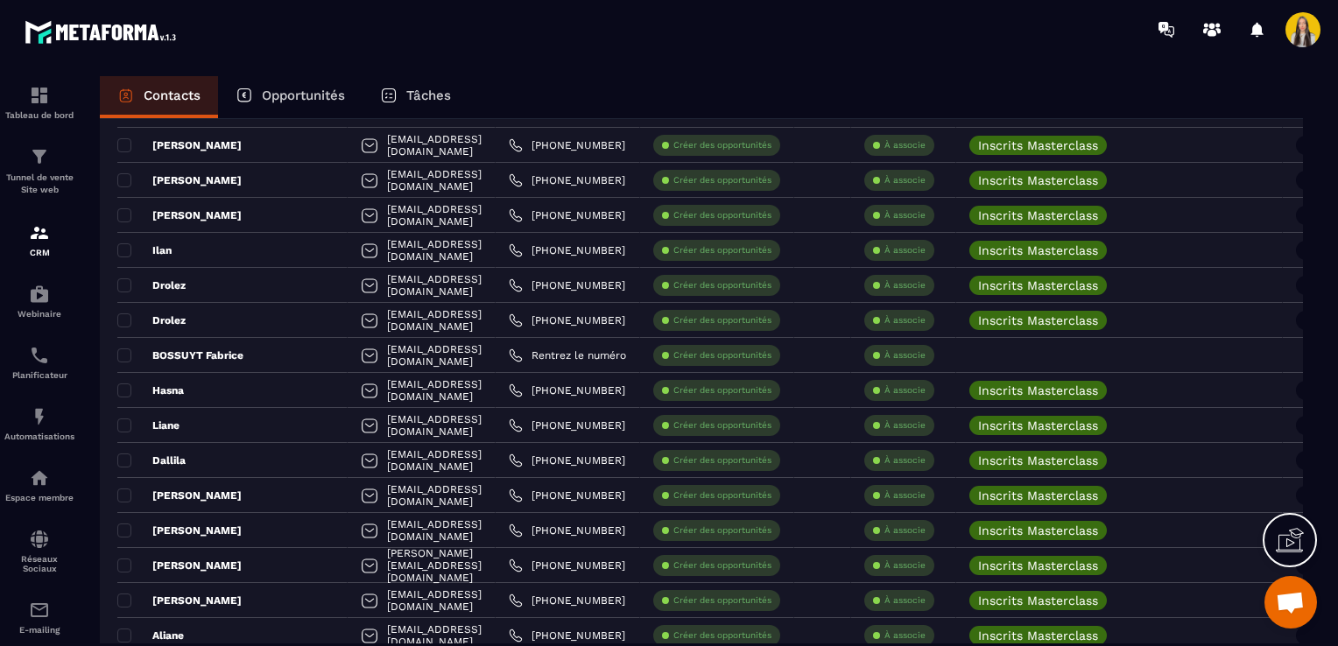
scroll to position [0, 0]
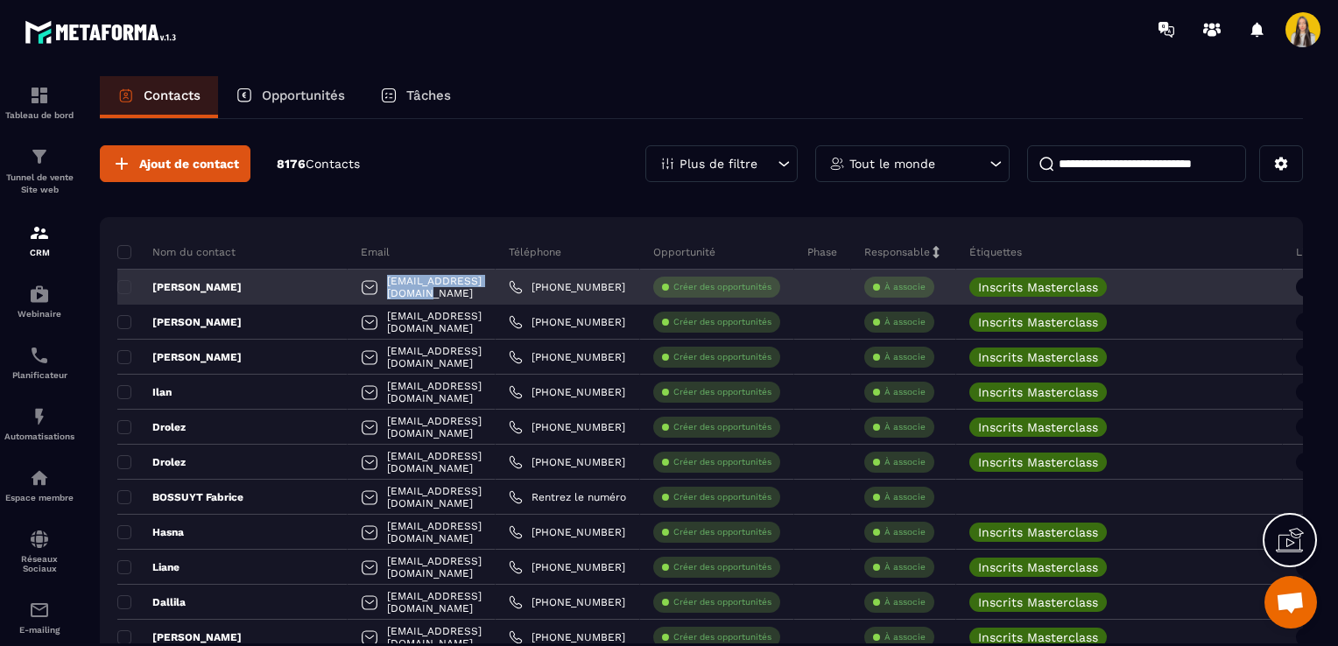
drag, startPoint x: 452, startPoint y: 289, endPoint x: 317, endPoint y: 282, distance: 135.0
click at [348, 282] on div "[EMAIL_ADDRESS][DOMAIN_NAME]" at bounding box center [422, 287] width 148 height 35
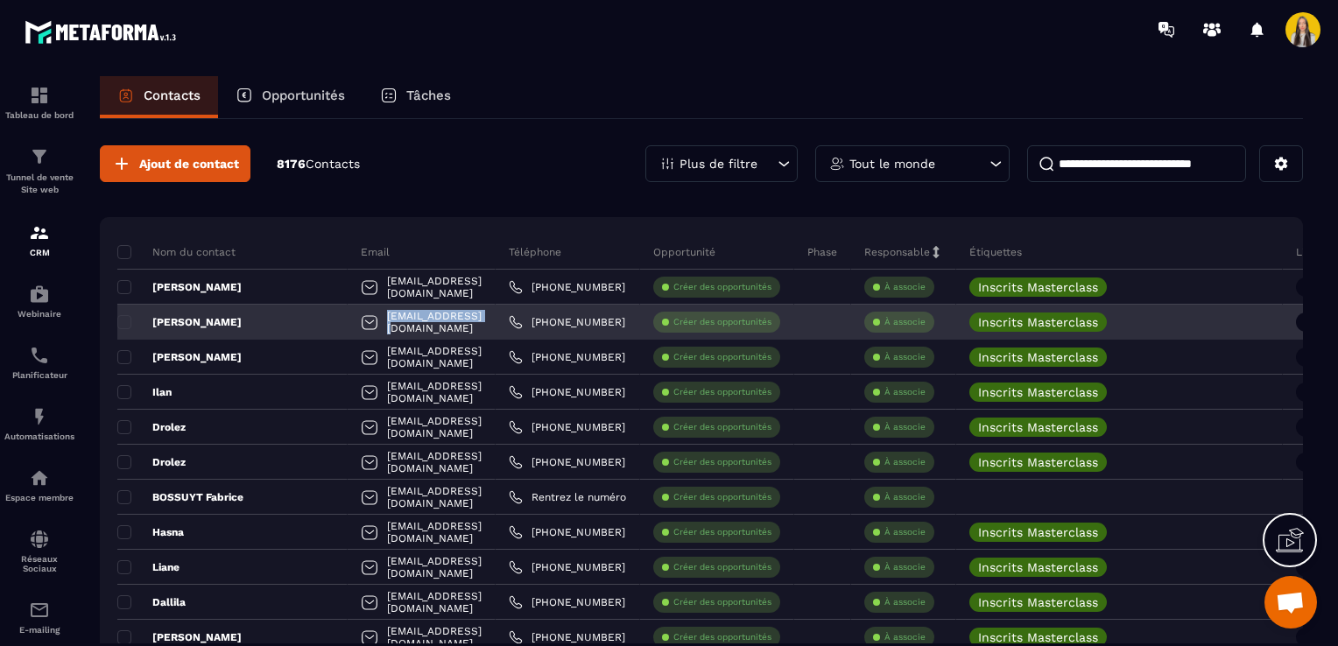
drag, startPoint x: 420, startPoint y: 320, endPoint x: 313, endPoint y: 322, distance: 106.8
click at [348, 322] on div "[EMAIL_ADDRESS][DOMAIN_NAME]" at bounding box center [422, 322] width 148 height 35
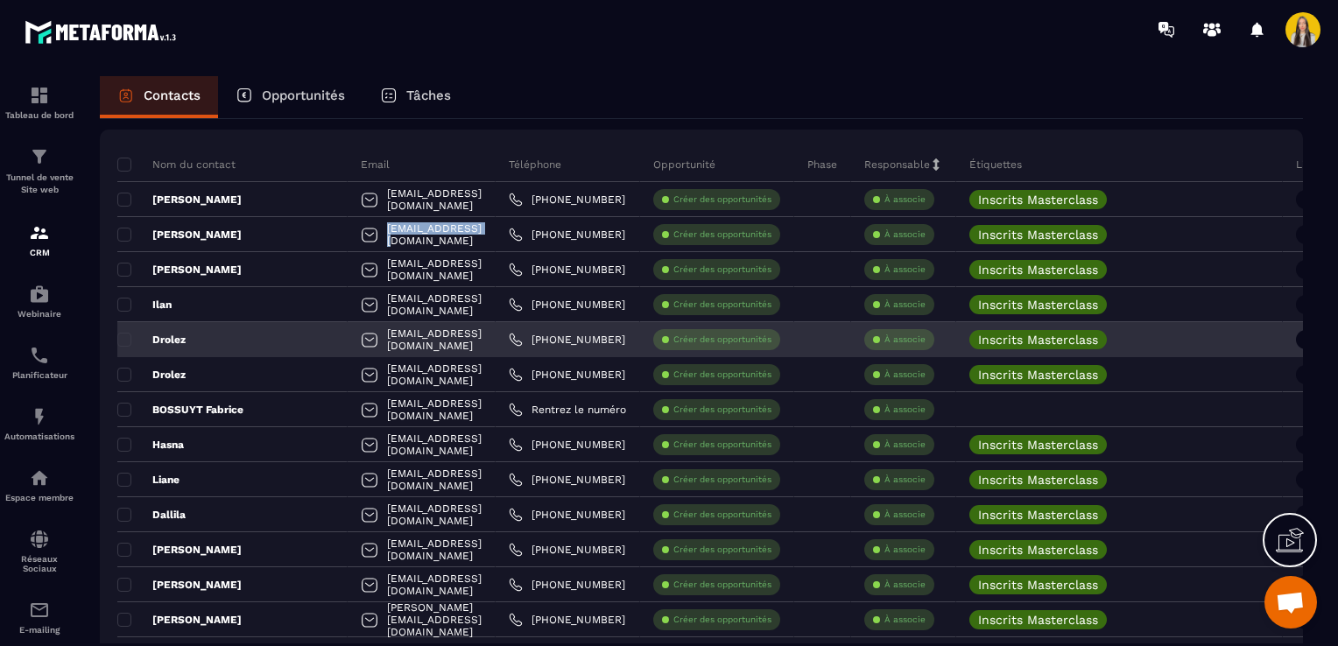
scroll to position [175, 0]
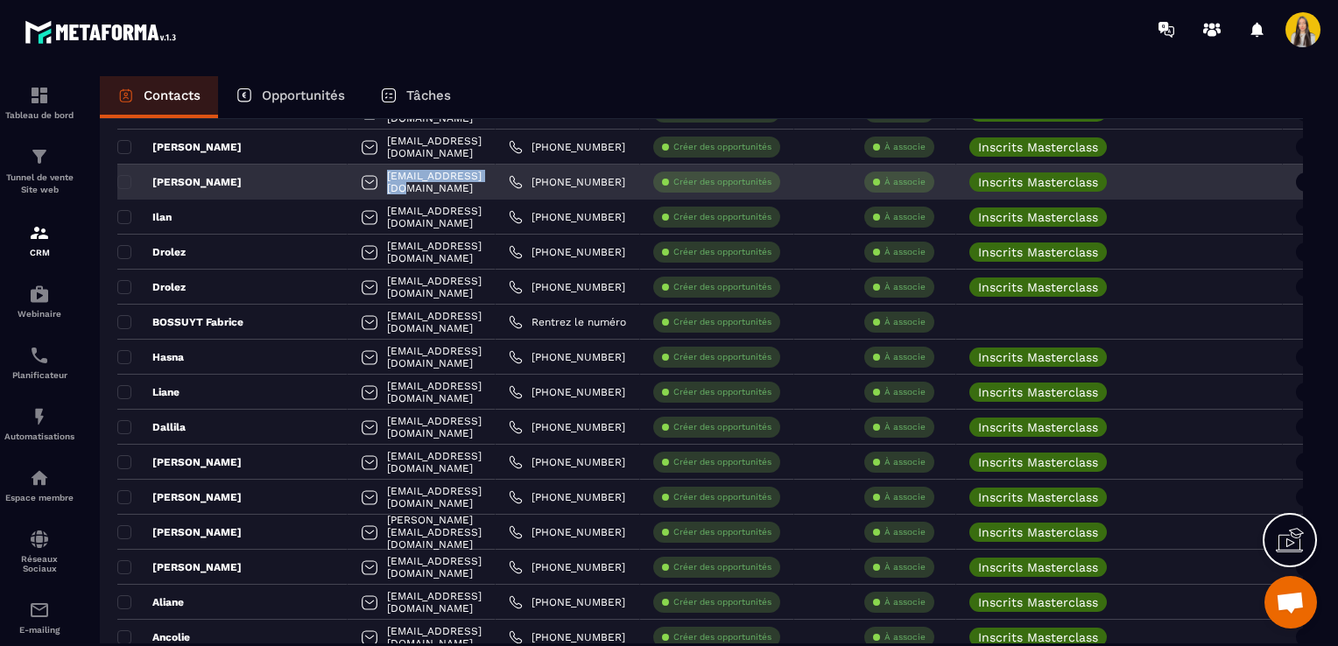
drag, startPoint x: 441, startPoint y: 177, endPoint x: 315, endPoint y: 171, distance: 126.2
click at [348, 171] on div "[EMAIL_ADDRESS][DOMAIN_NAME]" at bounding box center [422, 182] width 148 height 35
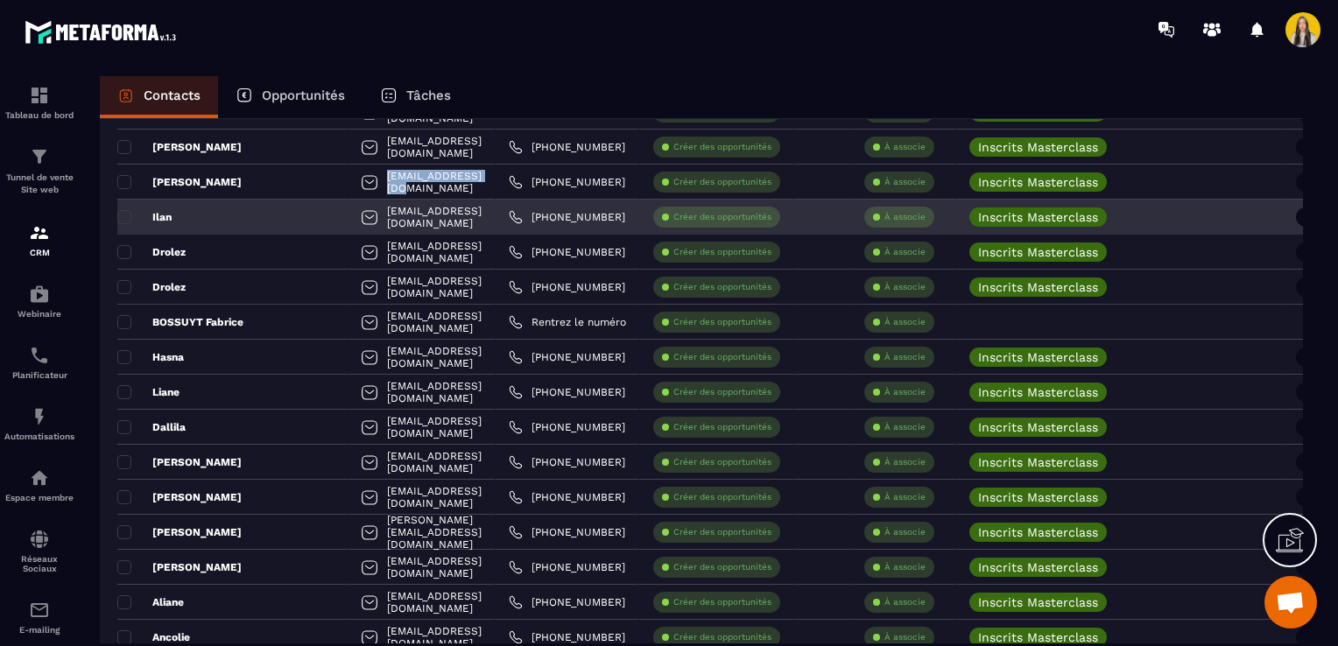
scroll to position [263, 0]
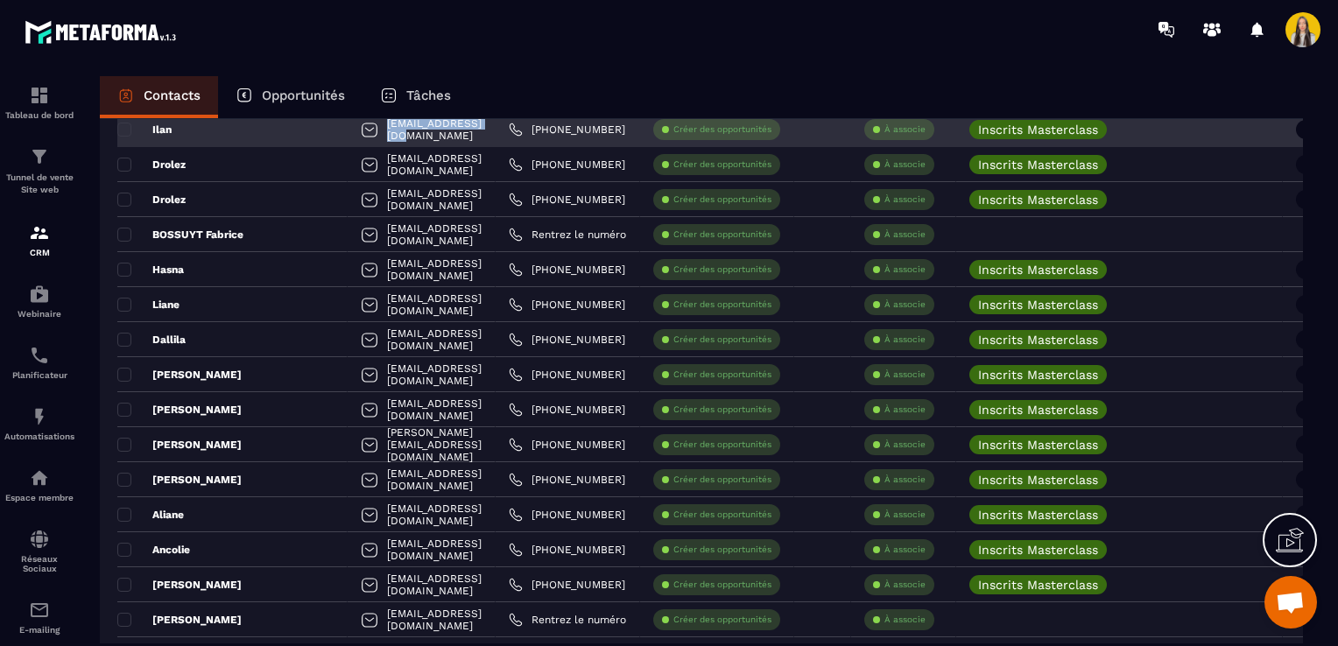
drag, startPoint x: 440, startPoint y: 132, endPoint x: 315, endPoint y: 128, distance: 125.3
click at [348, 128] on div "[EMAIL_ADDRESS][DOMAIN_NAME]" at bounding box center [422, 129] width 148 height 35
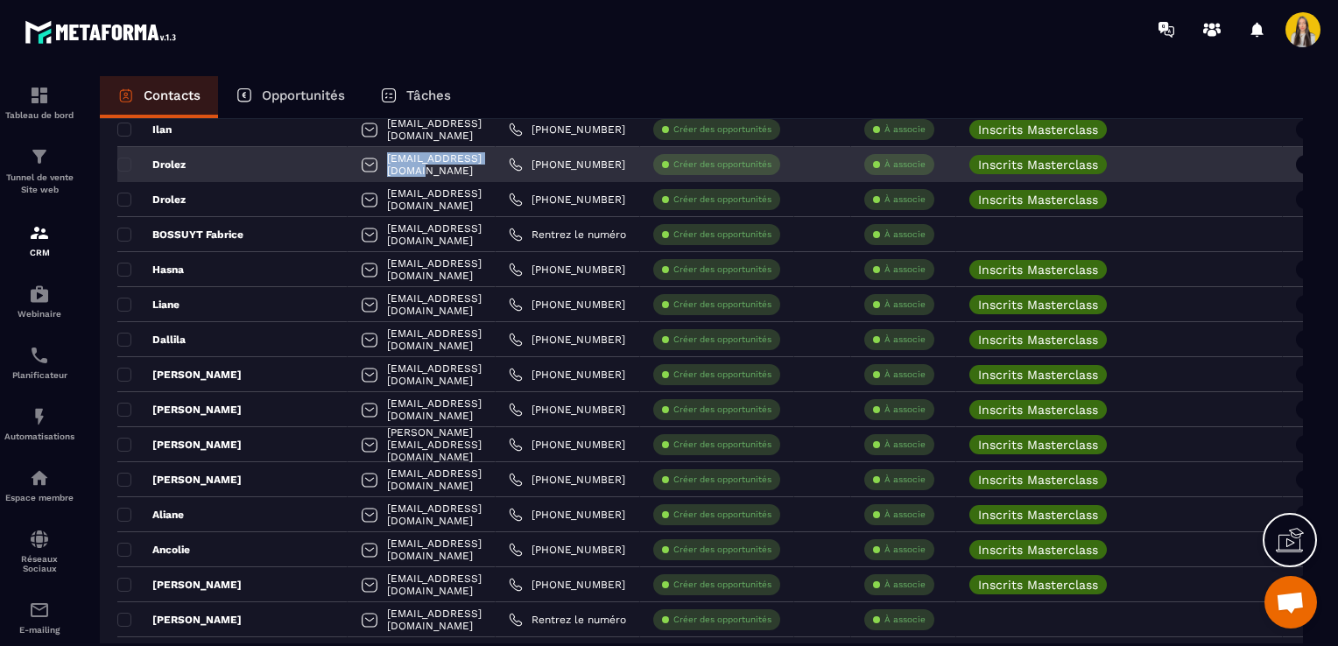
drag, startPoint x: 441, startPoint y: 163, endPoint x: 315, endPoint y: 166, distance: 126.1
click at [348, 166] on div "[EMAIL_ADDRESS][DOMAIN_NAME]" at bounding box center [422, 164] width 148 height 35
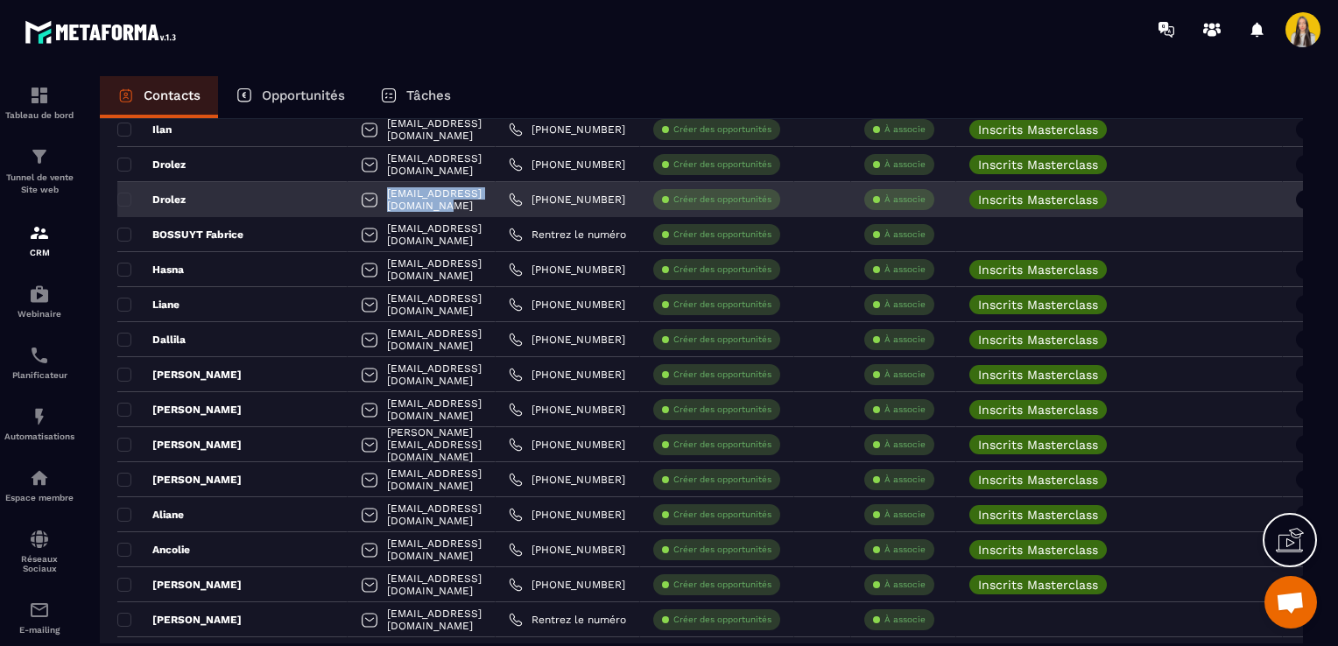
drag, startPoint x: 489, startPoint y: 202, endPoint x: 315, endPoint y: 203, distance: 173.4
click at [348, 203] on div "[EMAIL_ADDRESS][DOMAIN_NAME]" at bounding box center [422, 199] width 148 height 35
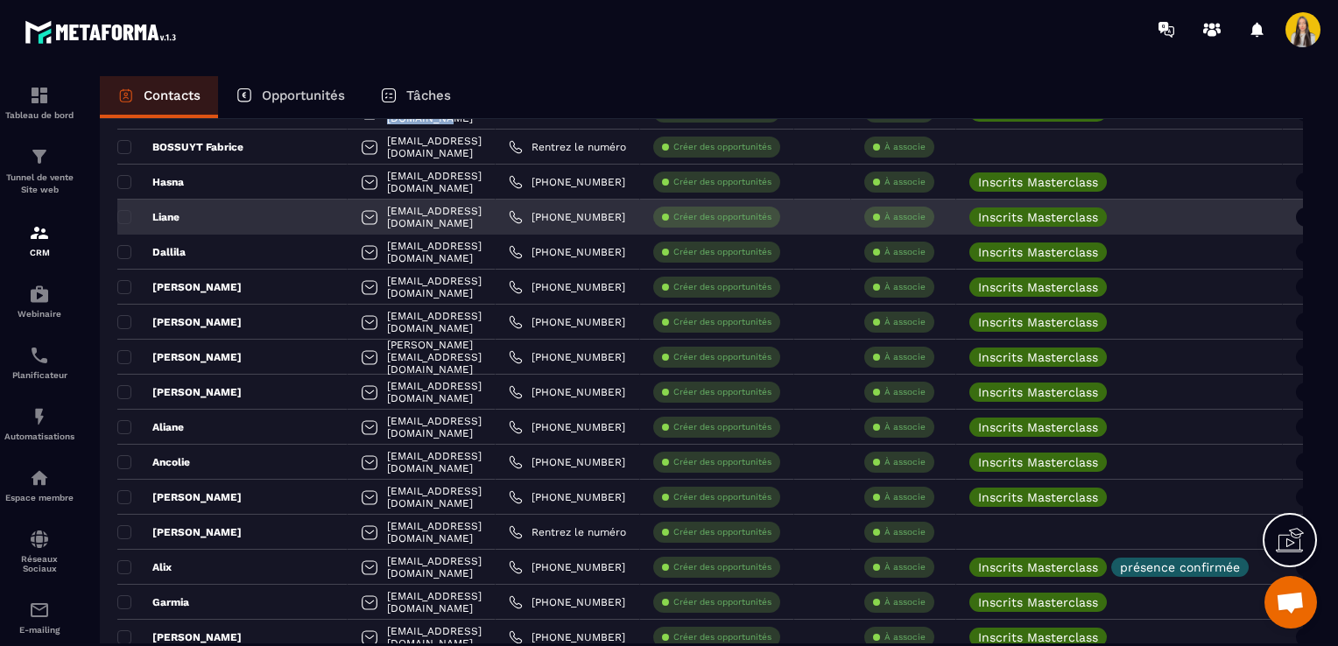
scroll to position [438, 0]
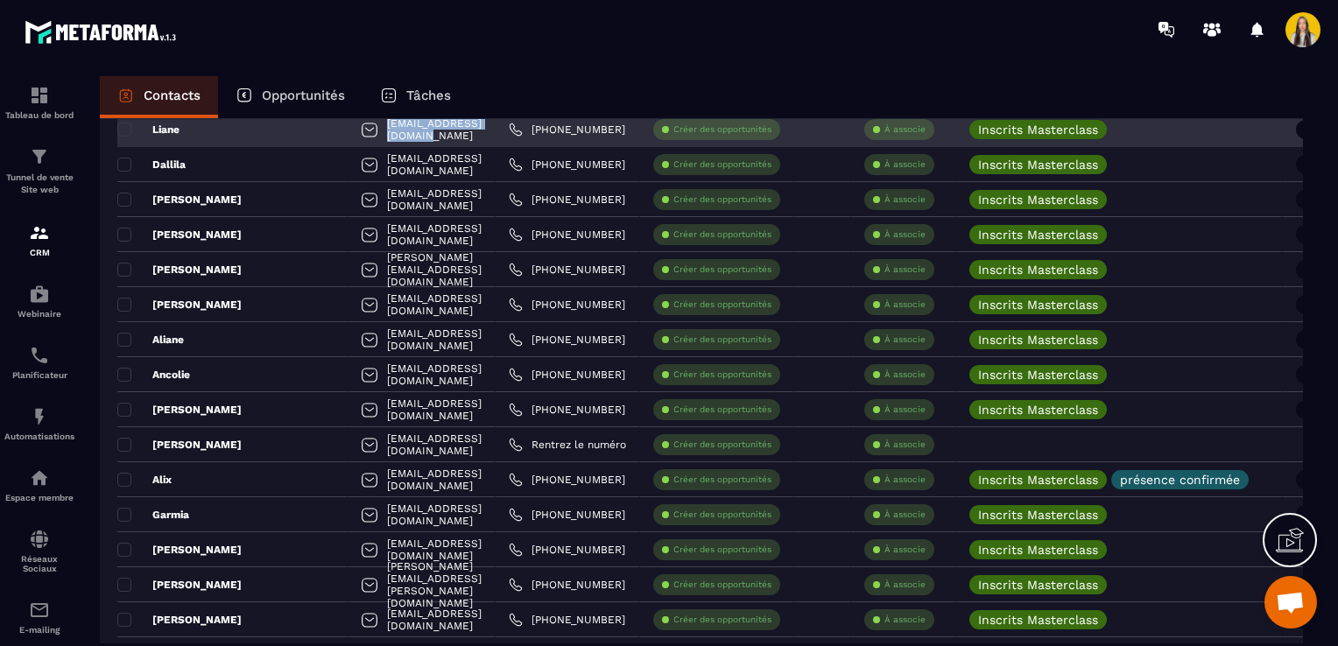
drag, startPoint x: 439, startPoint y: 131, endPoint x: 313, endPoint y: 125, distance: 126.2
click at [348, 125] on div "[EMAIL_ADDRESS][DOMAIN_NAME]" at bounding box center [422, 129] width 148 height 35
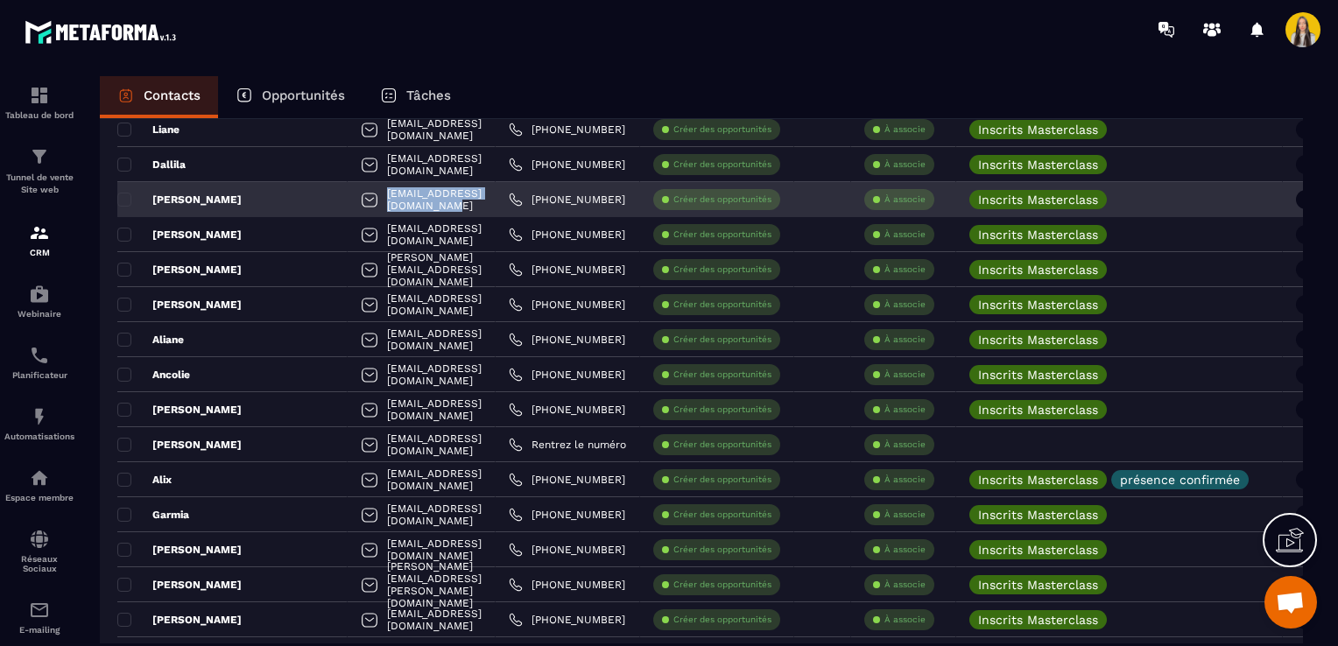
drag, startPoint x: 475, startPoint y: 200, endPoint x: 313, endPoint y: 208, distance: 163.1
click at [348, 208] on div "[EMAIL_ADDRESS][DOMAIN_NAME]" at bounding box center [422, 199] width 148 height 35
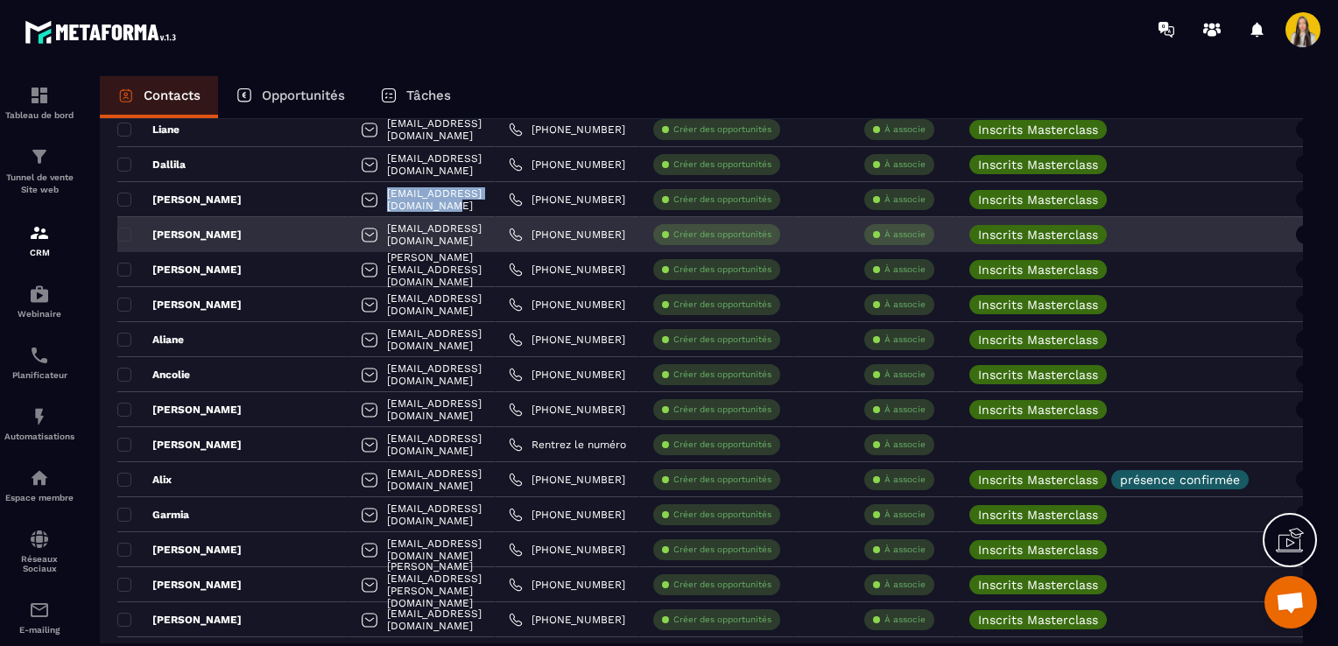
scroll to position [525, 0]
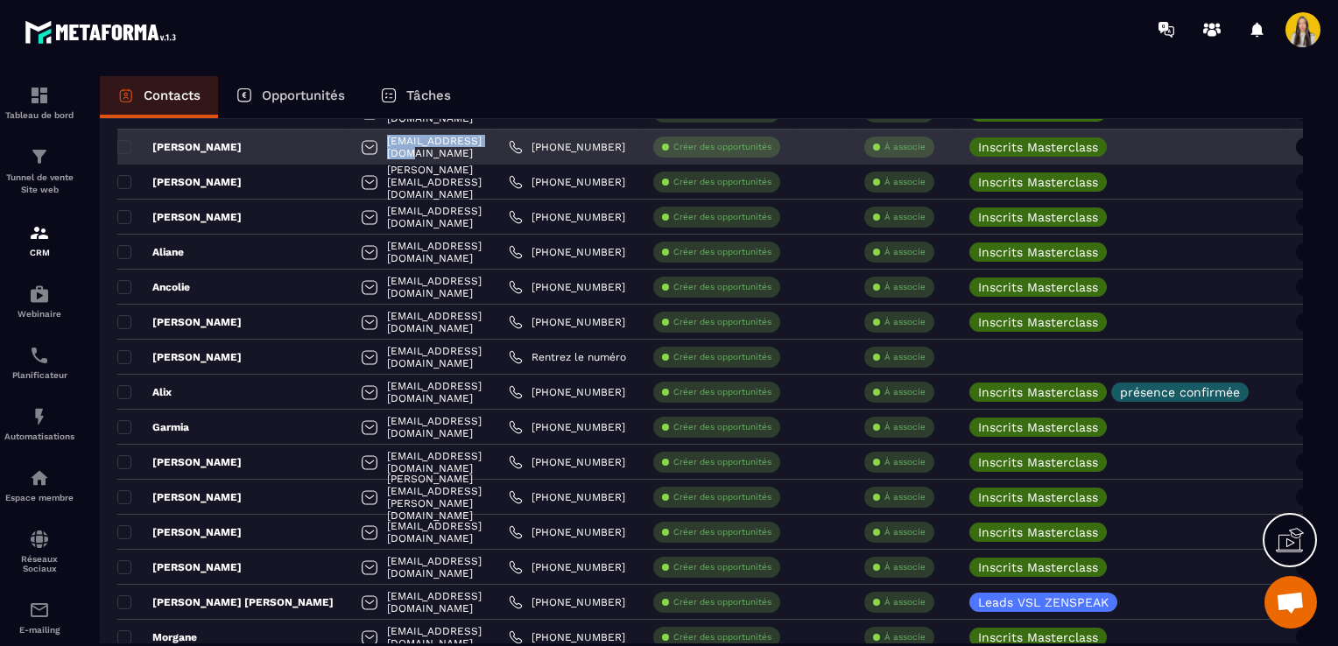
drag, startPoint x: 466, startPoint y: 145, endPoint x: 312, endPoint y: 146, distance: 154.1
click at [348, 146] on div "[EMAIL_ADDRESS][DOMAIN_NAME]" at bounding box center [422, 147] width 148 height 35
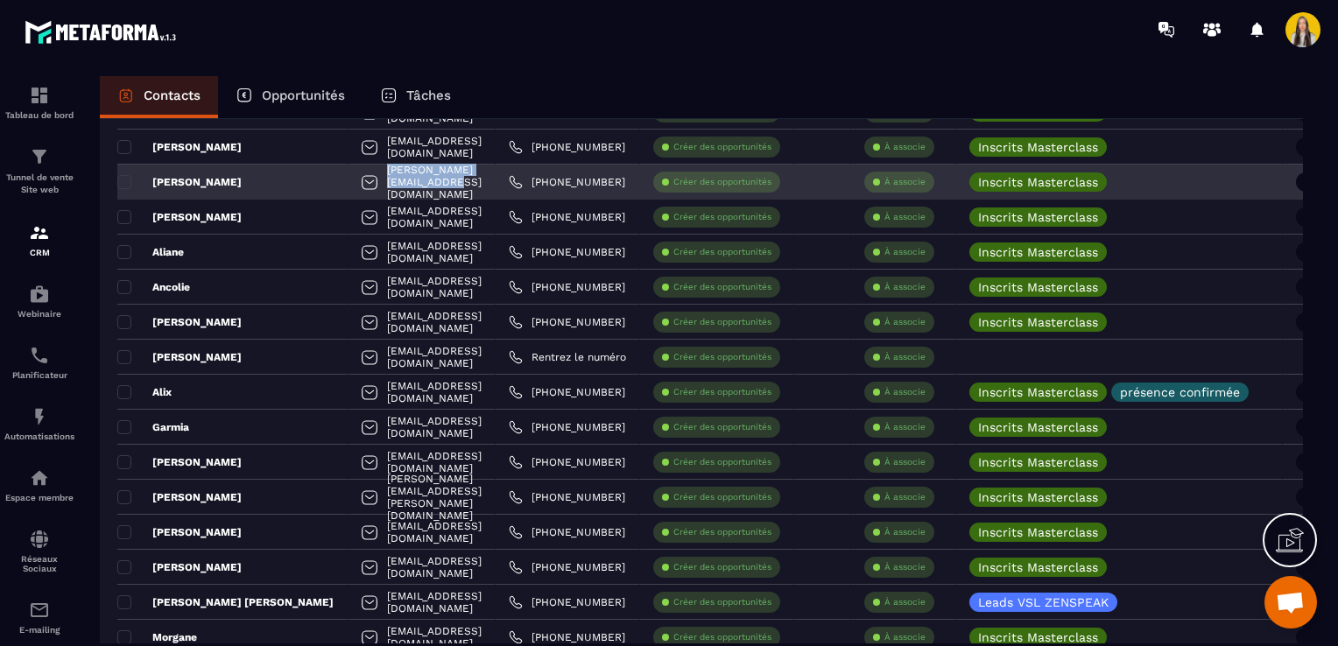
drag, startPoint x: 462, startPoint y: 185, endPoint x: 316, endPoint y: 176, distance: 146.5
click at [348, 176] on div "[PERSON_NAME][EMAIL_ADDRESS][DOMAIN_NAME]" at bounding box center [422, 182] width 148 height 35
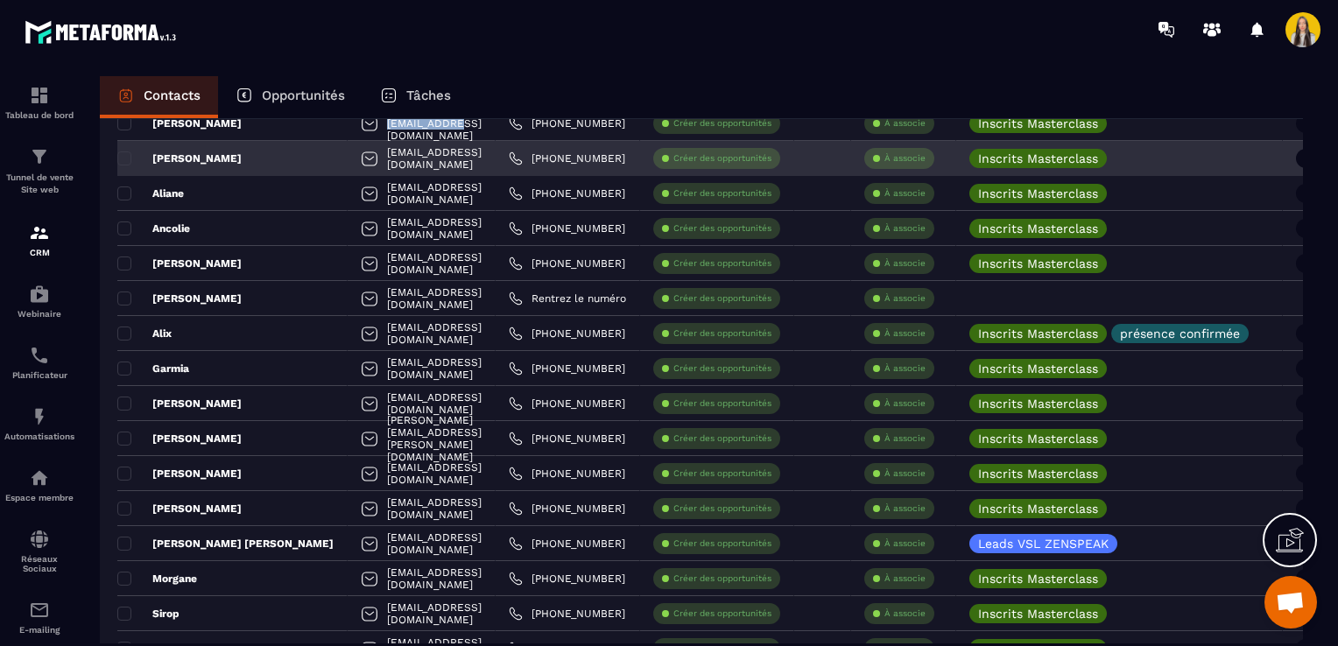
scroll to position [613, 0]
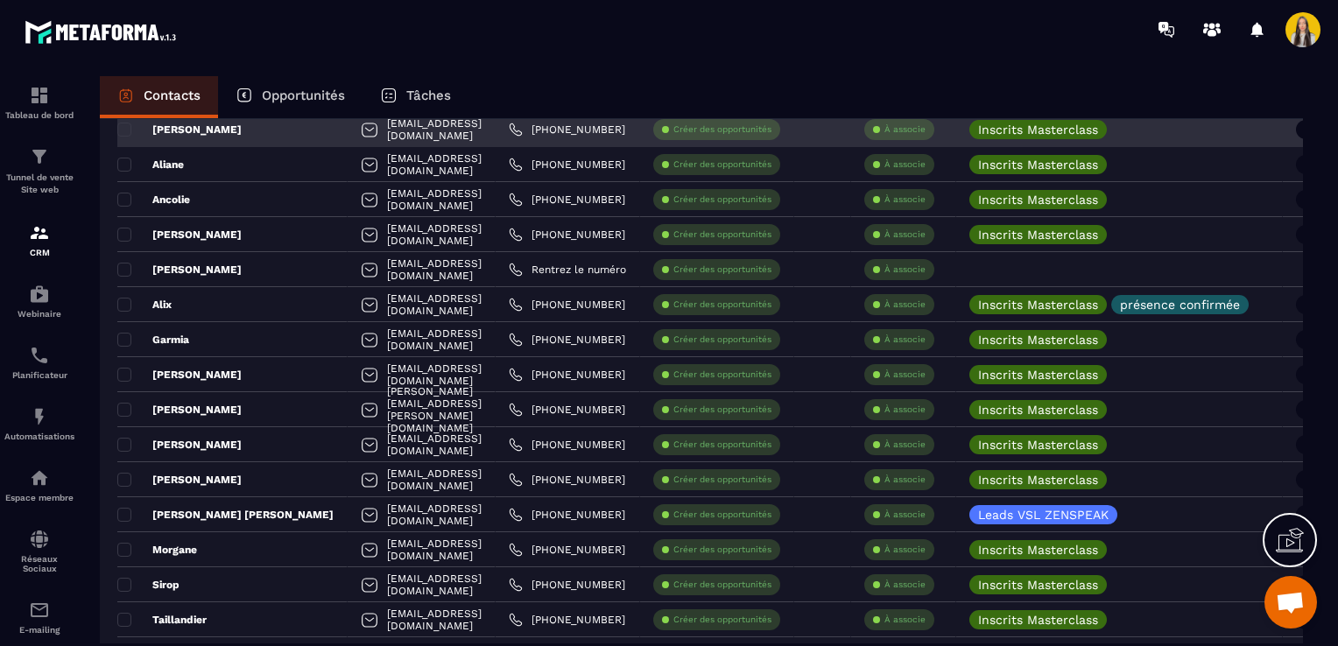
drag, startPoint x: 517, startPoint y: 124, endPoint x: 313, endPoint y: 123, distance: 204.0
click at [348, 123] on div "[EMAIL_ADDRESS][DOMAIN_NAME]" at bounding box center [422, 129] width 148 height 35
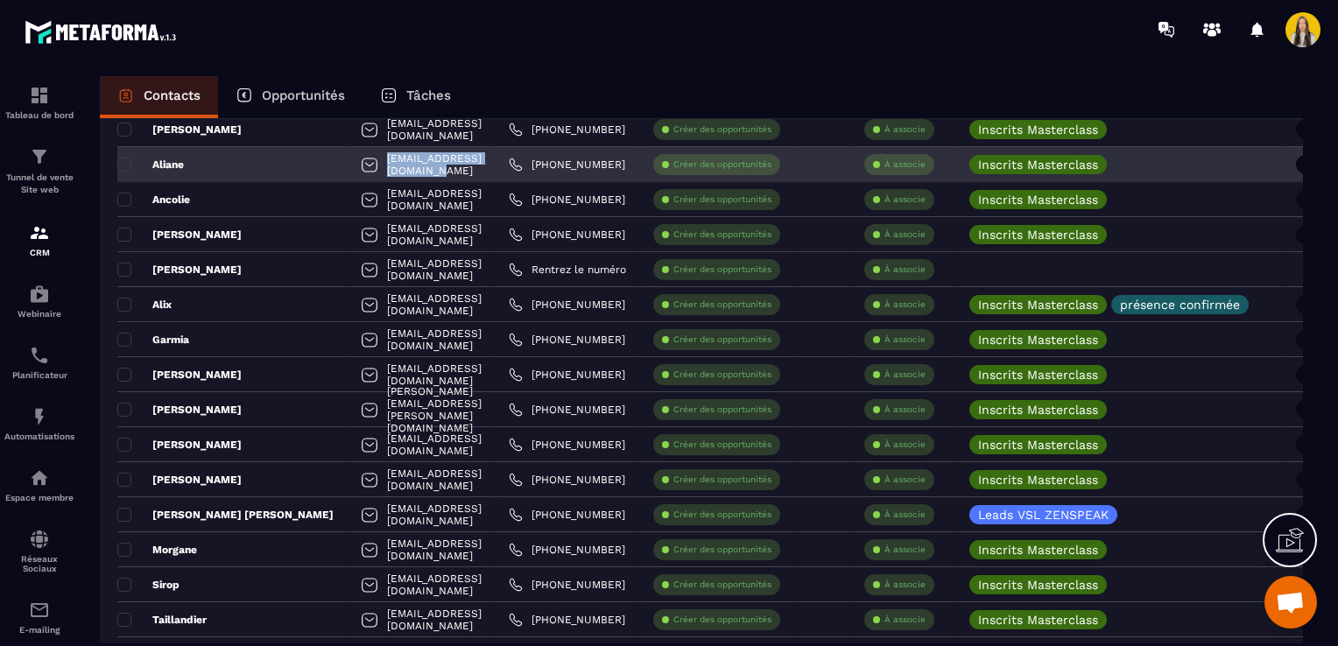
drag, startPoint x: 469, startPoint y: 161, endPoint x: 308, endPoint y: 164, distance: 161.1
click at [348, 164] on div "[EMAIL_ADDRESS][DOMAIN_NAME]" at bounding box center [422, 164] width 148 height 35
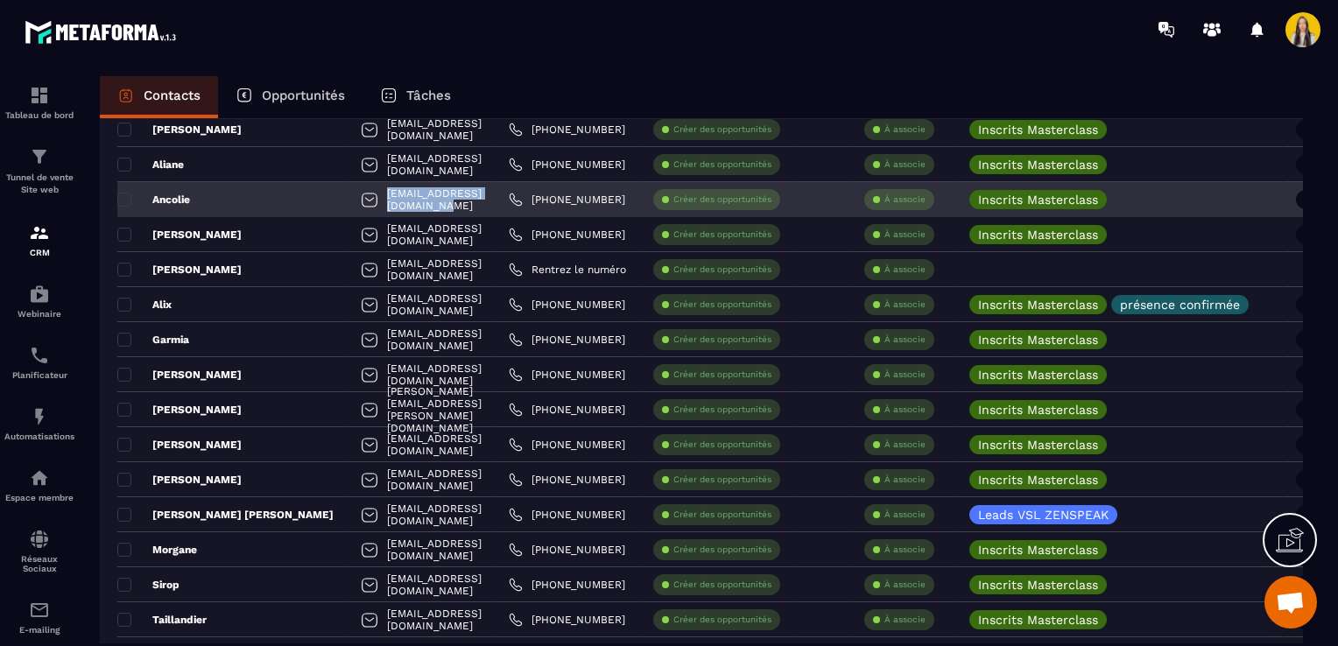
drag, startPoint x: 463, startPoint y: 194, endPoint x: 313, endPoint y: 200, distance: 149.8
click at [348, 200] on div "[EMAIL_ADDRESS][DOMAIN_NAME]" at bounding box center [422, 199] width 148 height 35
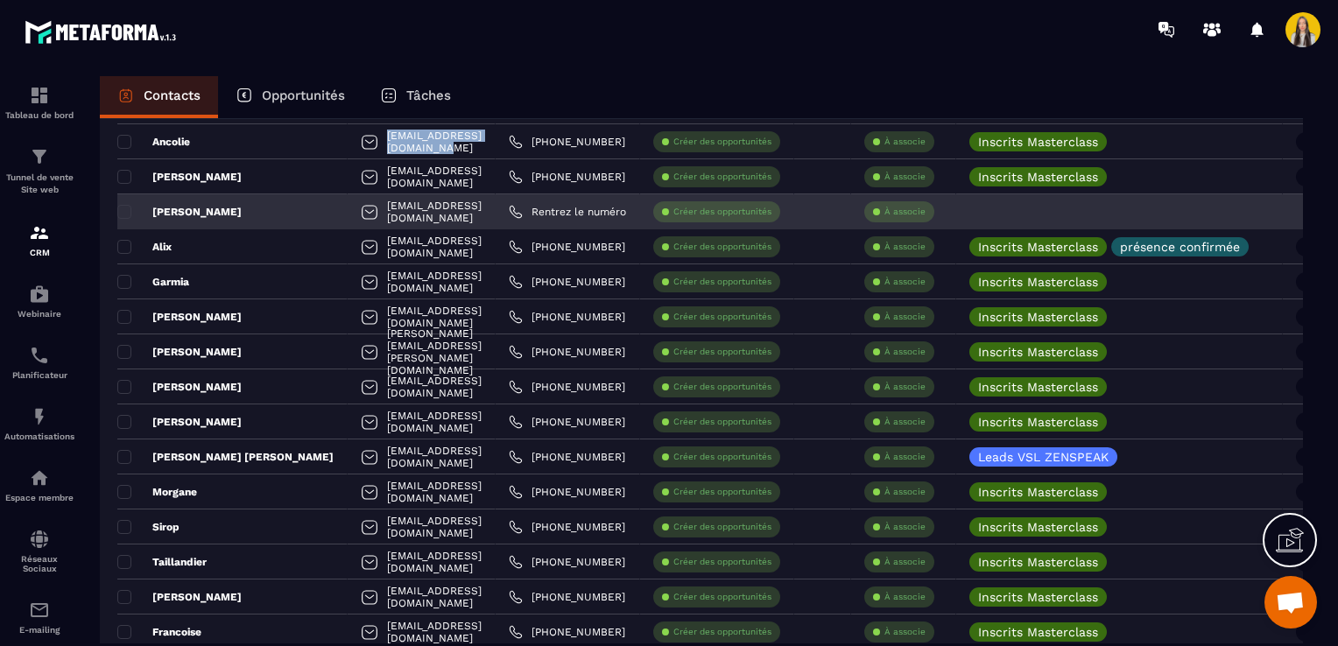
scroll to position [700, 0]
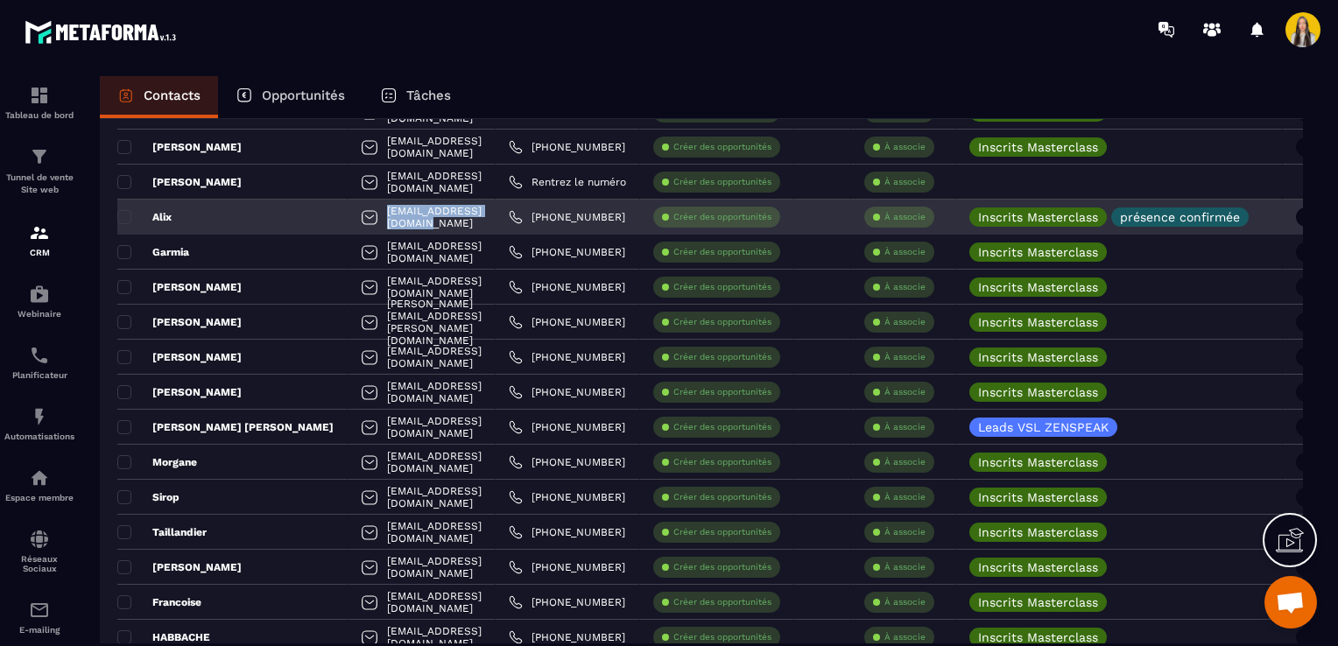
drag, startPoint x: 473, startPoint y: 215, endPoint x: 315, endPoint y: 226, distance: 158.0
click at [348, 226] on div "[EMAIL_ADDRESS][DOMAIN_NAME]" at bounding box center [422, 217] width 148 height 35
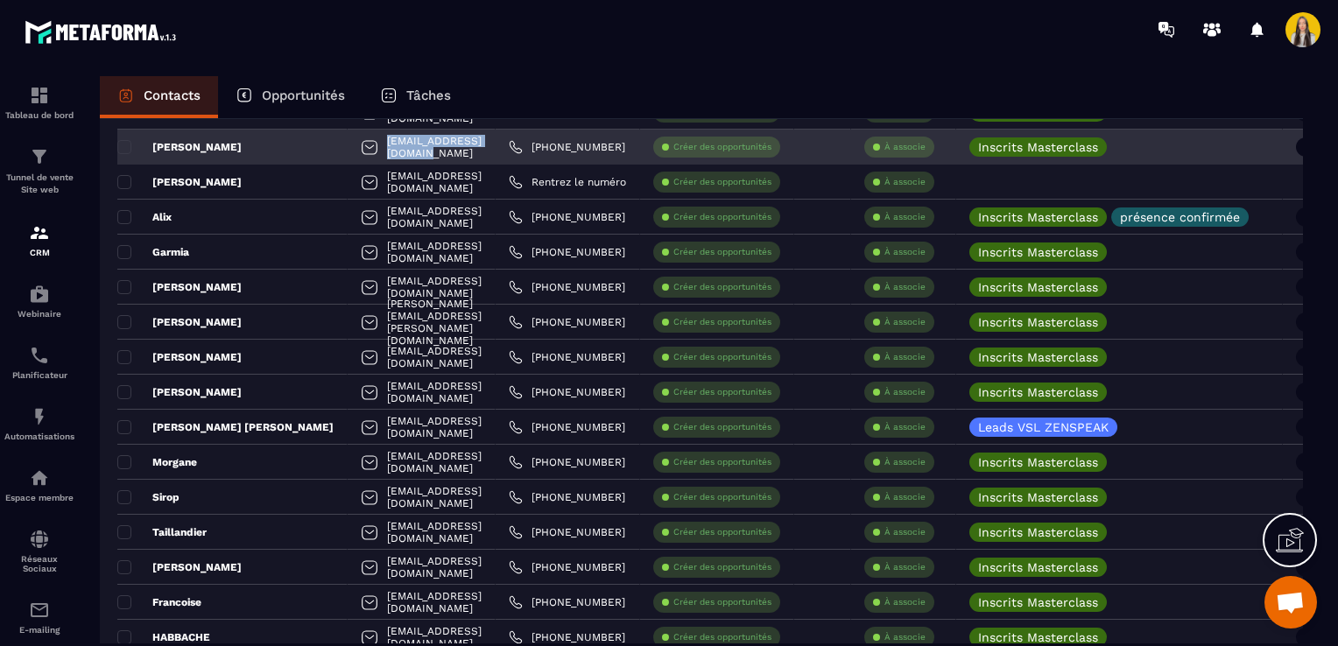
drag, startPoint x: 456, startPoint y: 142, endPoint x: 314, endPoint y: 150, distance: 142.1
click at [348, 150] on div "[EMAIL_ADDRESS][DOMAIN_NAME]" at bounding box center [422, 147] width 148 height 35
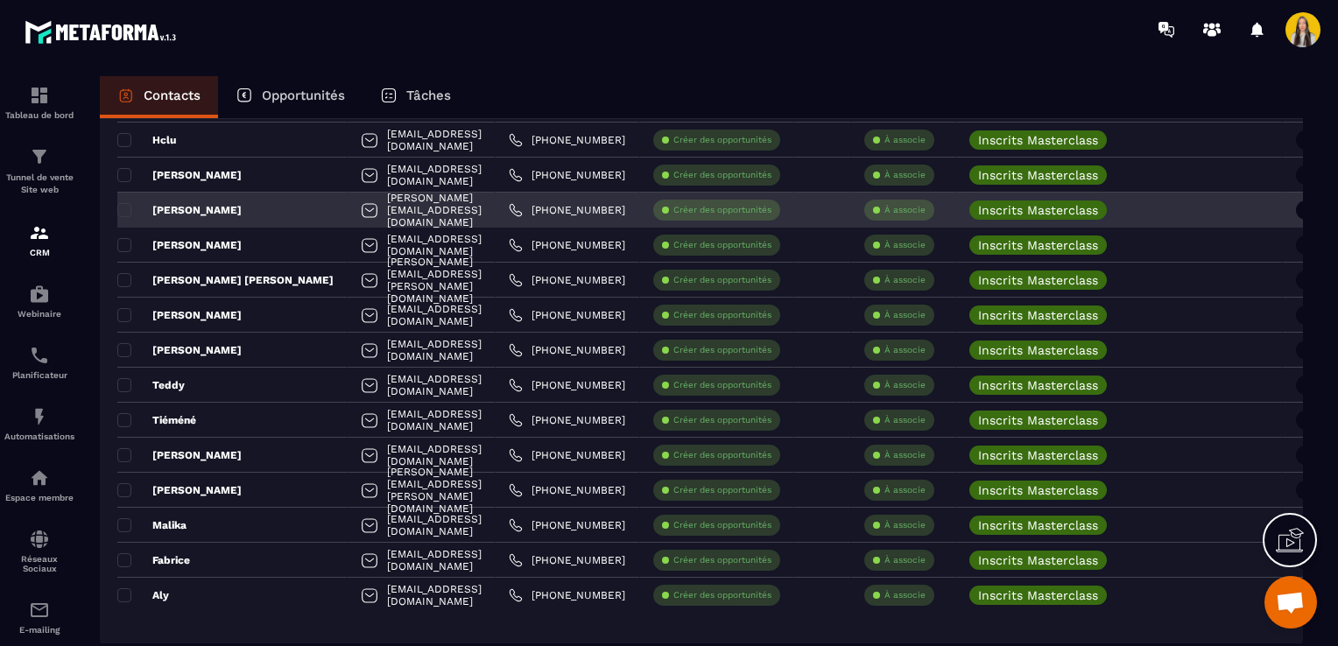
scroll to position [3255, 0]
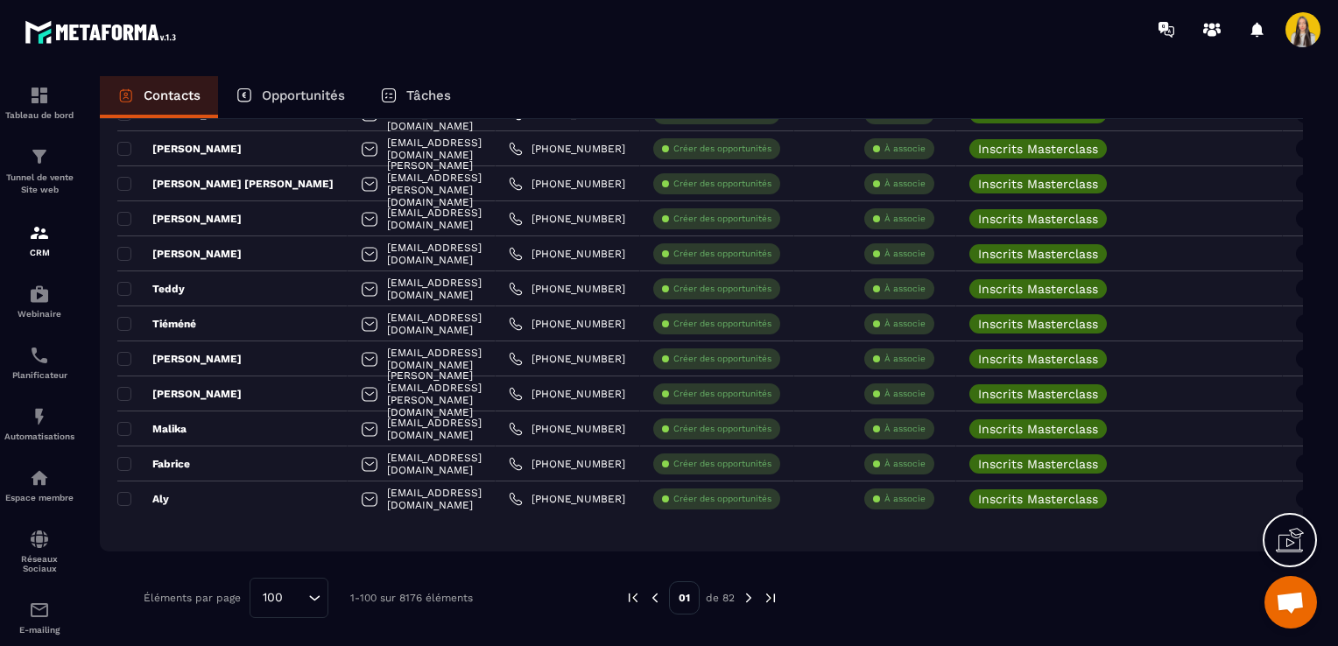
click at [743, 602] on img at bounding box center [749, 598] width 16 height 16
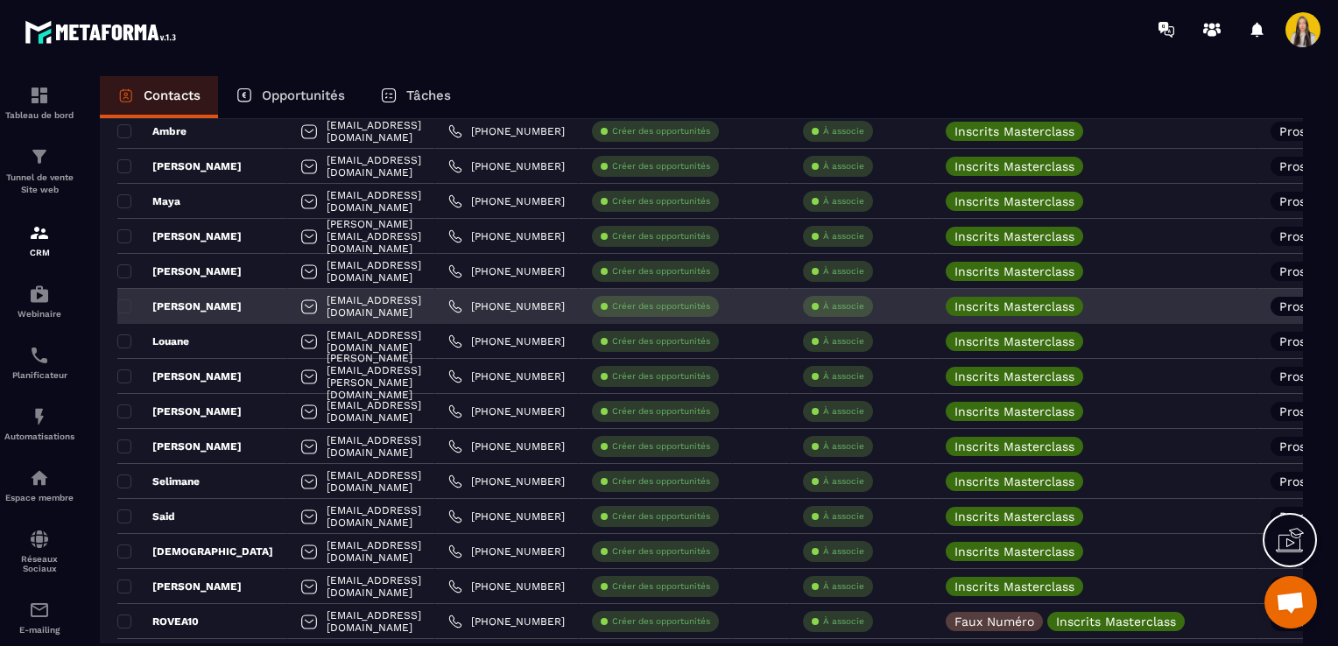
scroll to position [2905, 0]
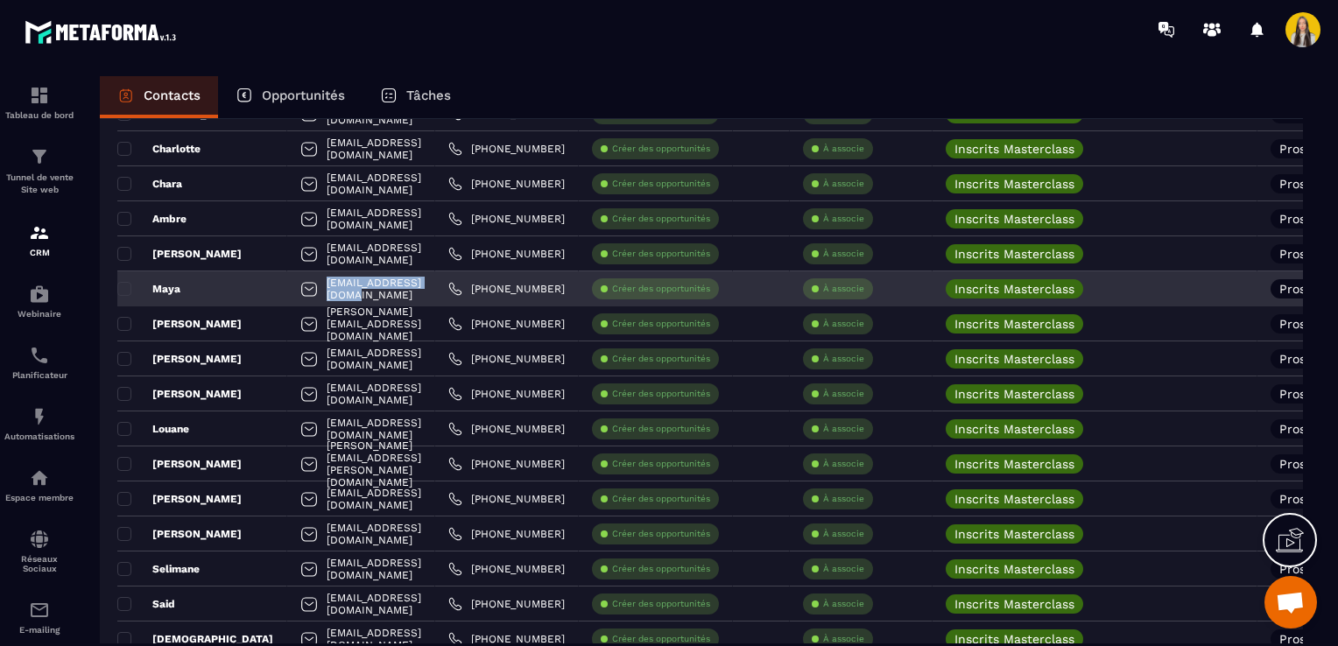
drag, startPoint x: 434, startPoint y: 282, endPoint x: 294, endPoint y: 292, distance: 140.4
click at [294, 292] on div "[EMAIL_ADDRESS][DOMAIN_NAME]" at bounding box center [361, 288] width 148 height 35
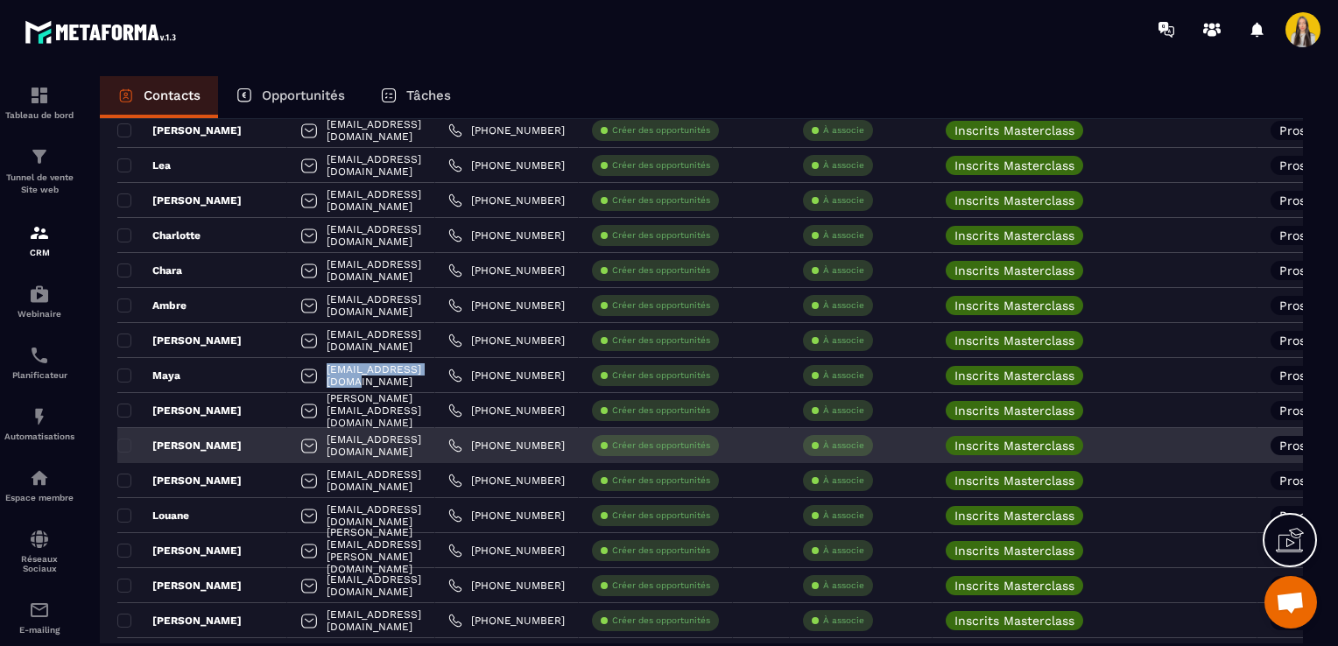
scroll to position [2818, 0]
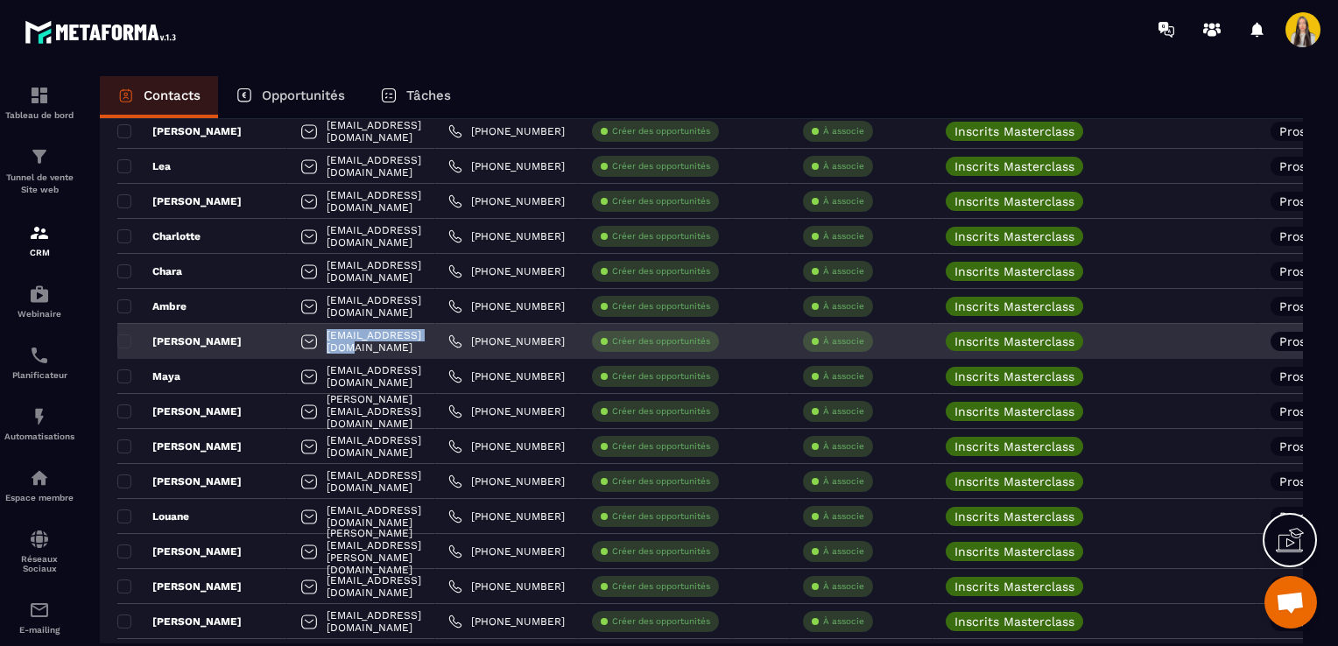
drag, startPoint x: 424, startPoint y: 336, endPoint x: 287, endPoint y: 340, distance: 136.6
click at [287, 340] on div "[EMAIL_ADDRESS][DOMAIN_NAME]" at bounding box center [361, 341] width 148 height 35
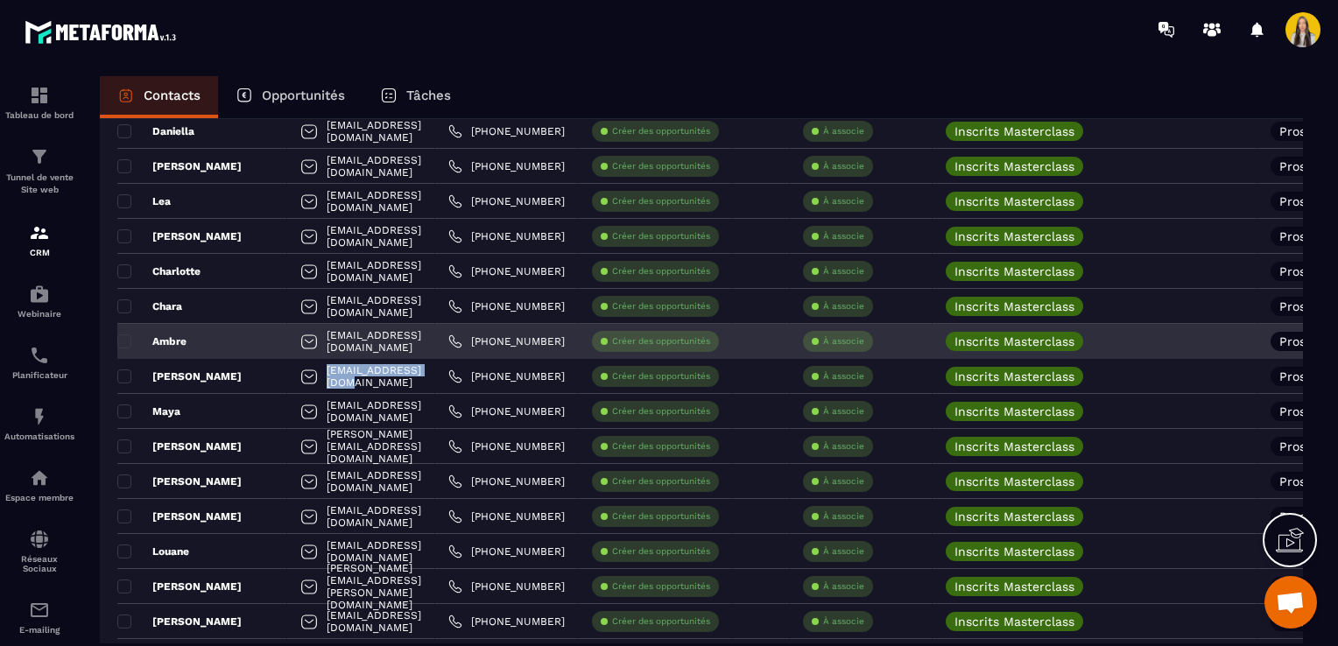
scroll to position [2730, 0]
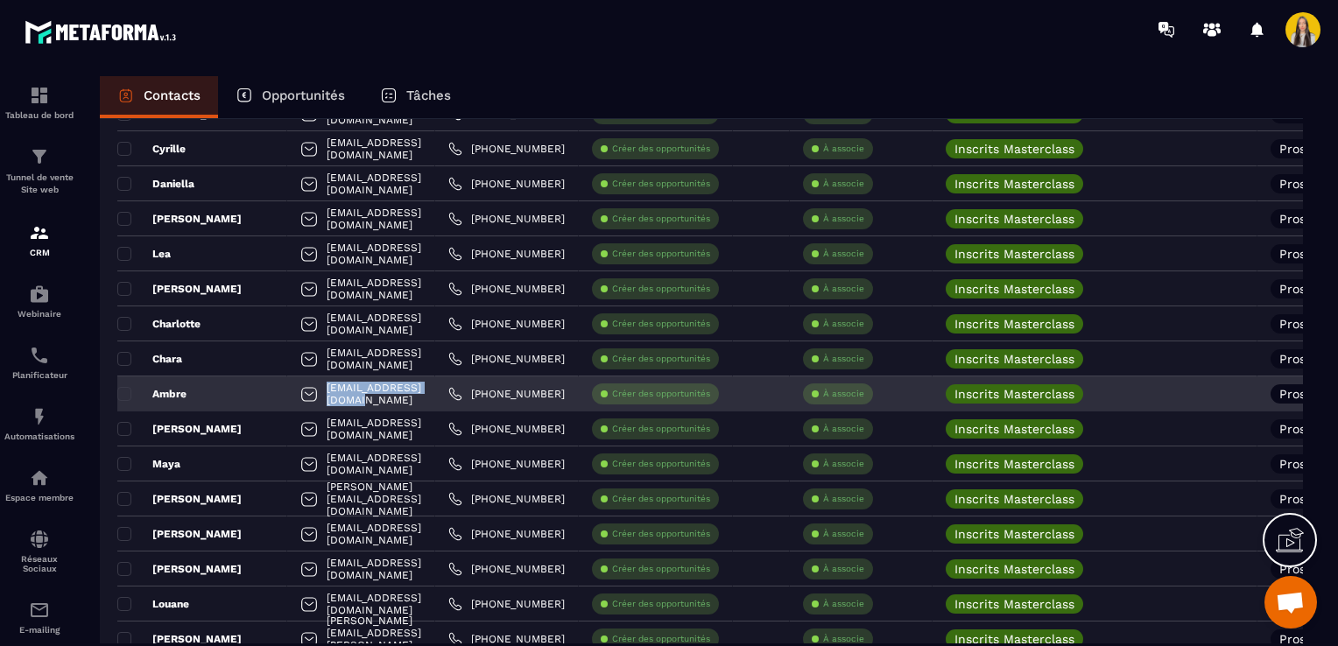
drag, startPoint x: 426, startPoint y: 394, endPoint x: 293, endPoint y: 391, distance: 133.1
click at [293, 391] on div "[EMAIL_ADDRESS][DOMAIN_NAME]" at bounding box center [361, 394] width 148 height 35
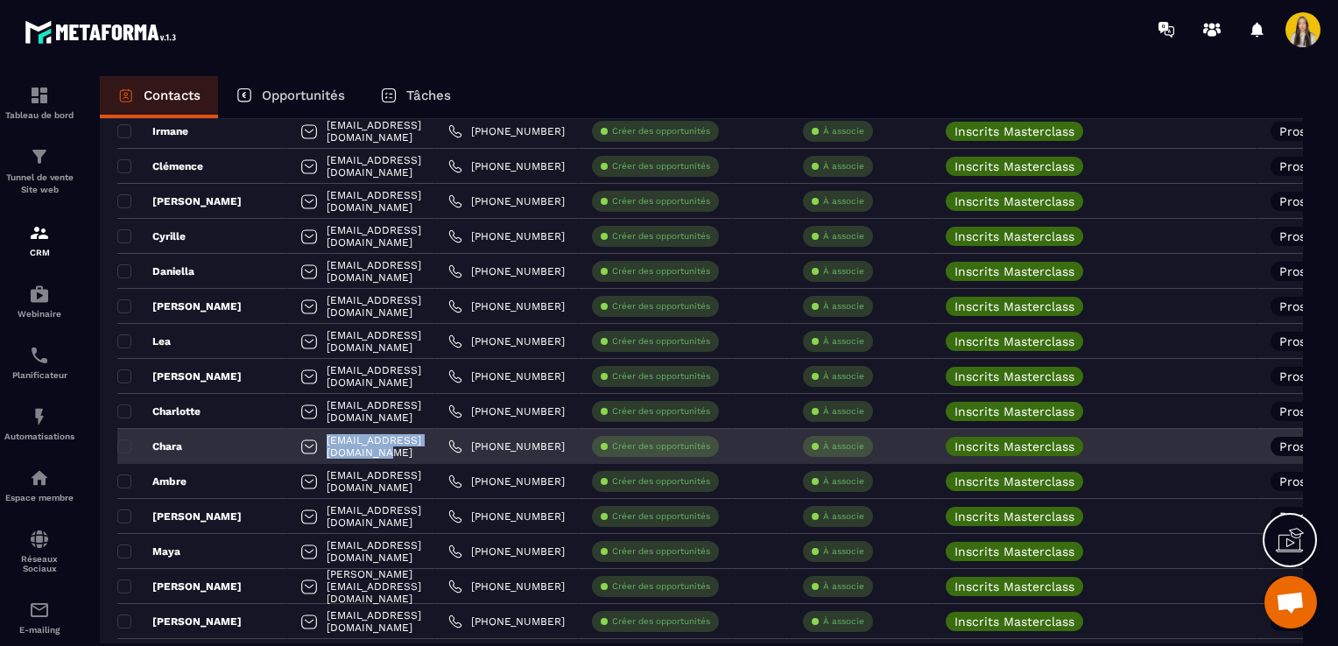
drag, startPoint x: 461, startPoint y: 447, endPoint x: 292, endPoint y: 449, distance: 168.1
click at [292, 449] on div "[EMAIL_ADDRESS][DOMAIN_NAME]" at bounding box center [361, 446] width 148 height 35
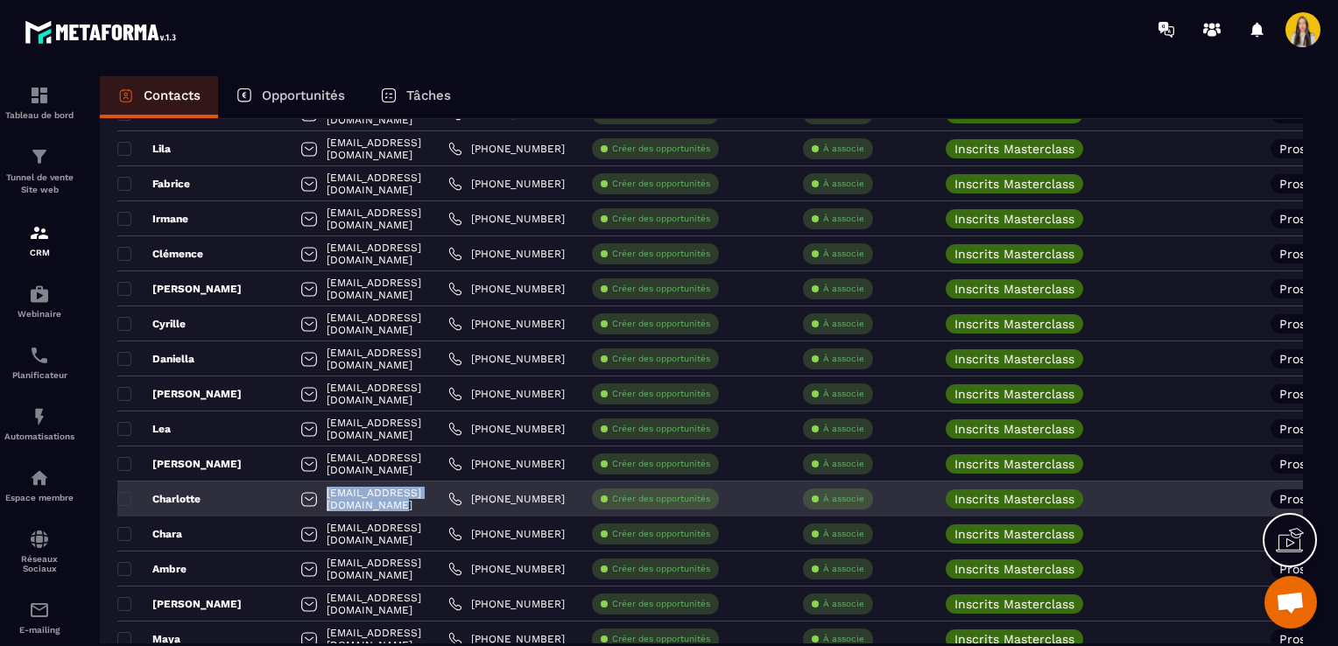
drag, startPoint x: 445, startPoint y: 496, endPoint x: 289, endPoint y: 502, distance: 156.0
click at [289, 502] on div "[EMAIL_ADDRESS][DOMAIN_NAME]" at bounding box center [361, 499] width 148 height 35
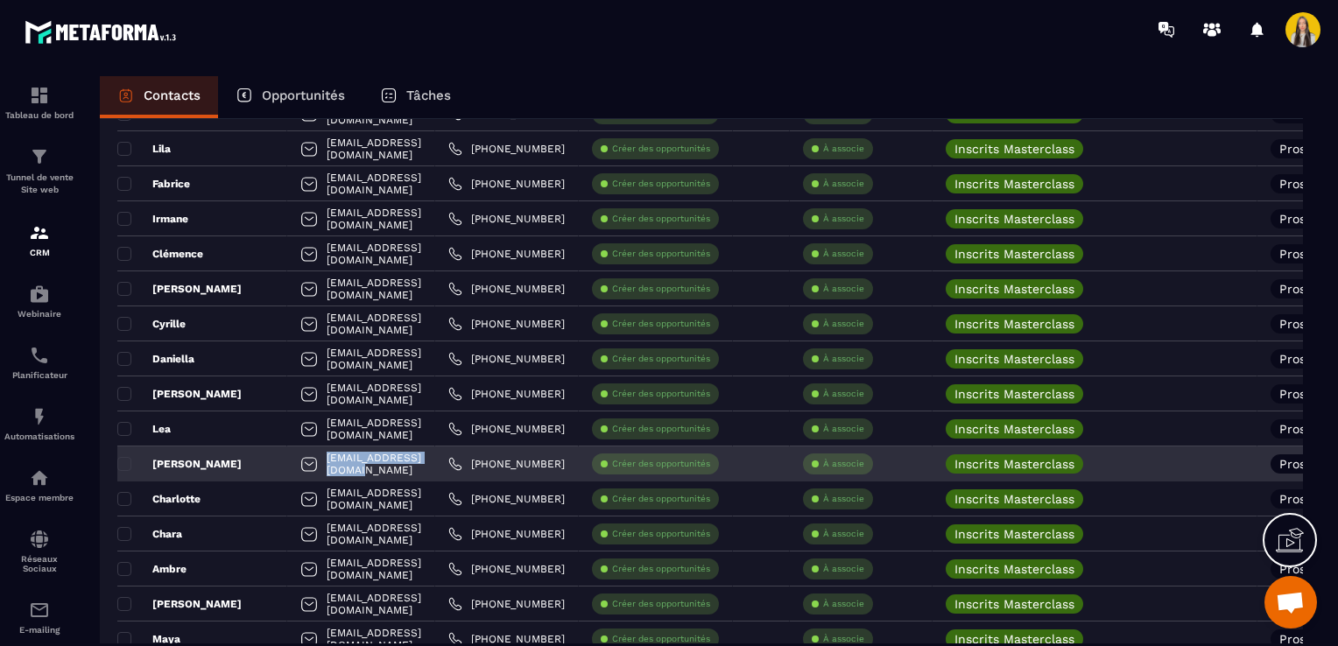
drag, startPoint x: 429, startPoint y: 461, endPoint x: 291, endPoint y: 466, distance: 138.4
click at [291, 466] on div "[EMAIL_ADDRESS][DOMAIN_NAME]" at bounding box center [361, 464] width 148 height 35
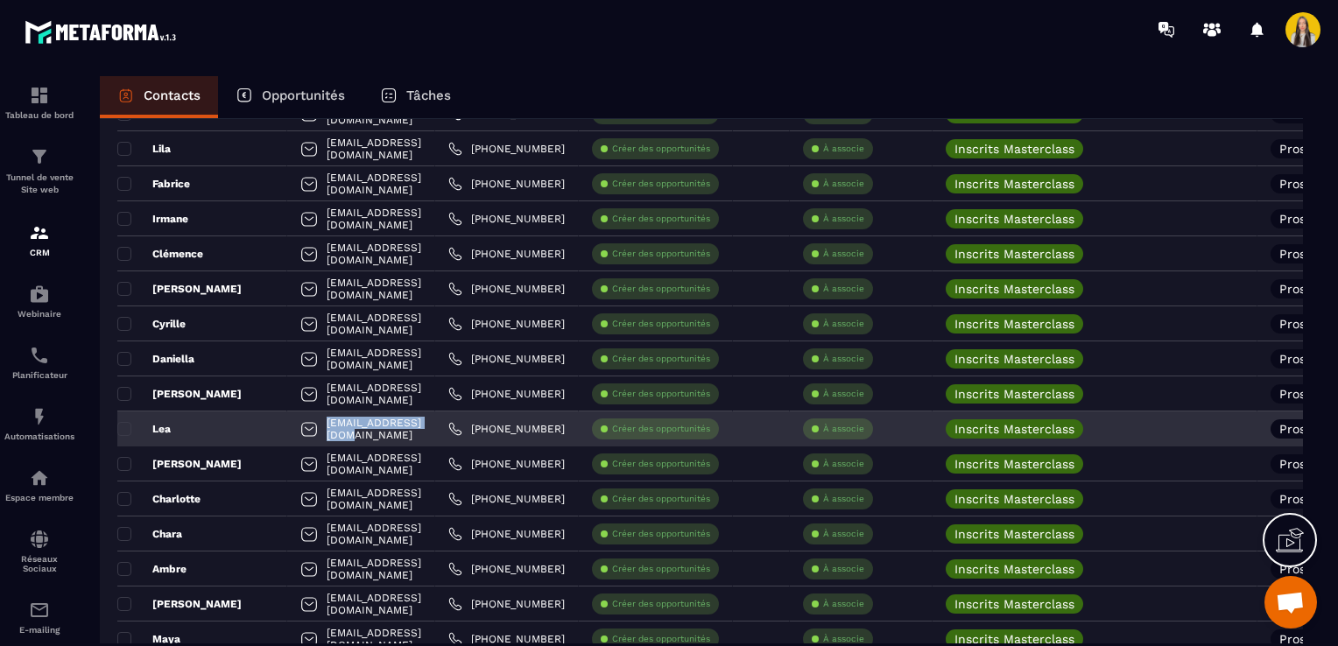
drag, startPoint x: 417, startPoint y: 431, endPoint x: 292, endPoint y: 435, distance: 125.3
click at [292, 435] on div "[EMAIL_ADDRESS][DOMAIN_NAME]" at bounding box center [361, 429] width 148 height 35
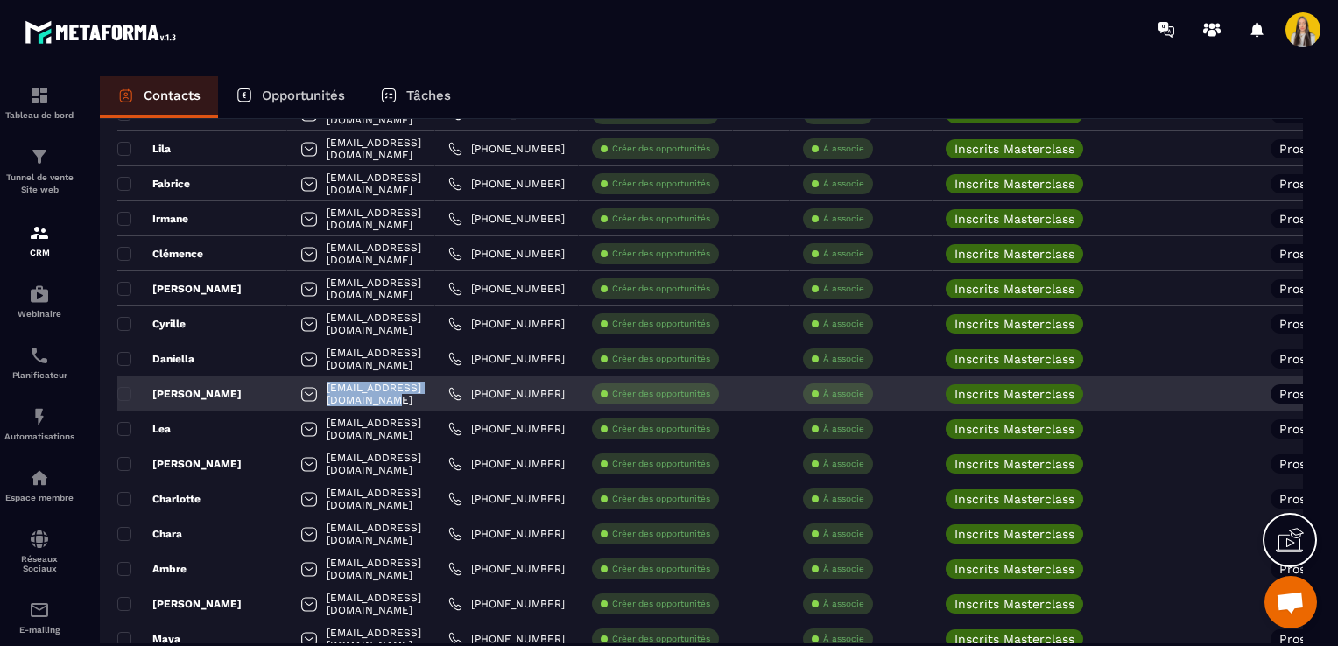
drag, startPoint x: 457, startPoint y: 391, endPoint x: 294, endPoint y: 396, distance: 162.9
click at [294, 396] on div "[EMAIL_ADDRESS][DOMAIN_NAME]" at bounding box center [361, 394] width 148 height 35
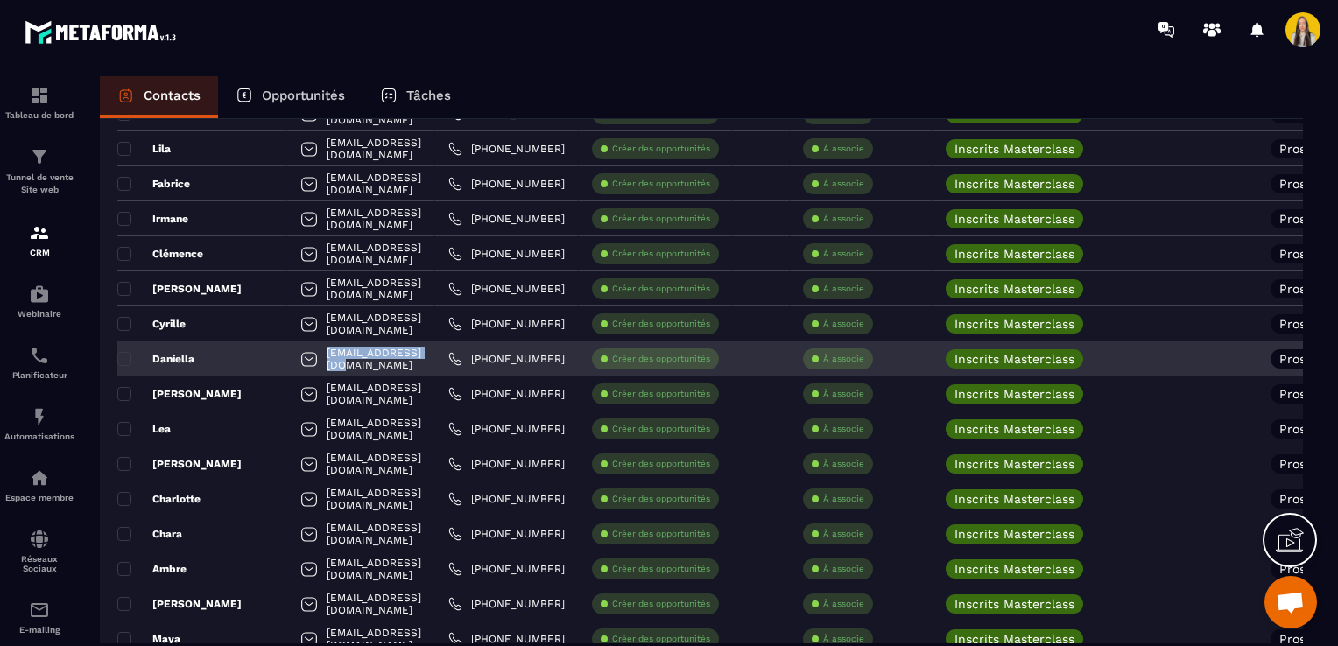
drag, startPoint x: 419, startPoint y: 357, endPoint x: 294, endPoint y: 362, distance: 125.3
click at [294, 362] on div "[EMAIL_ADDRESS][DOMAIN_NAME]" at bounding box center [361, 358] width 148 height 35
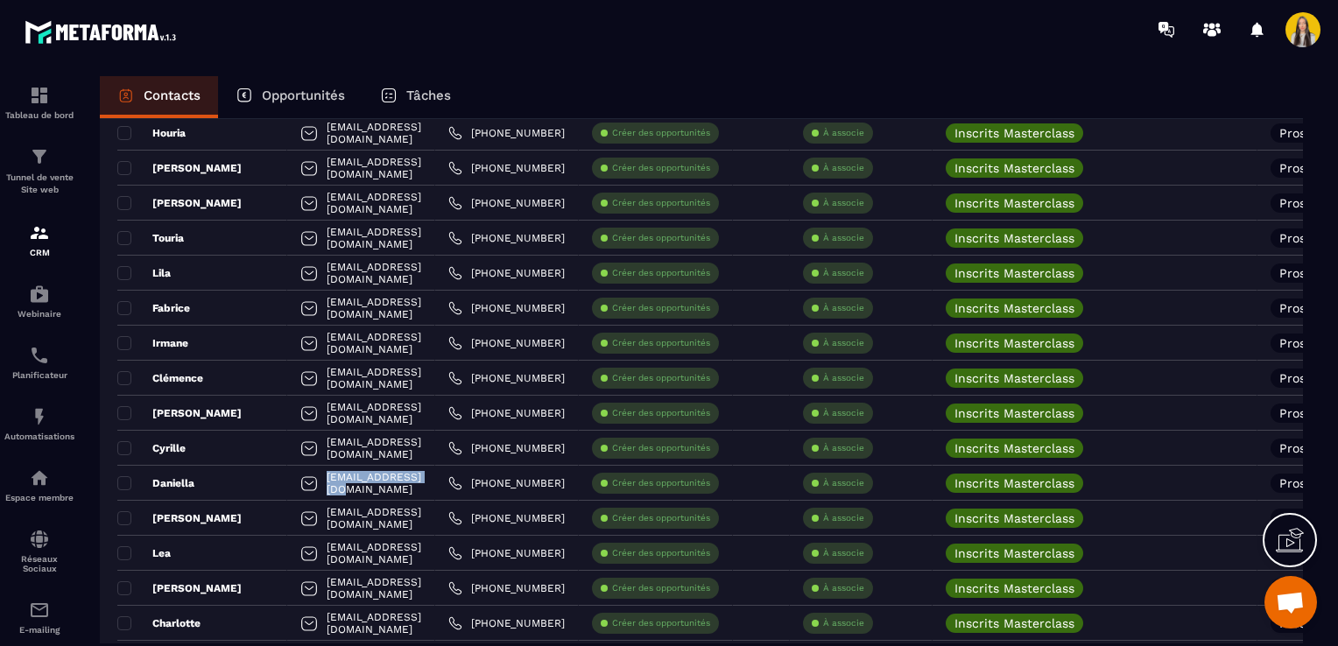
scroll to position [2467, 0]
